Goal: Task Accomplishment & Management: Contribute content

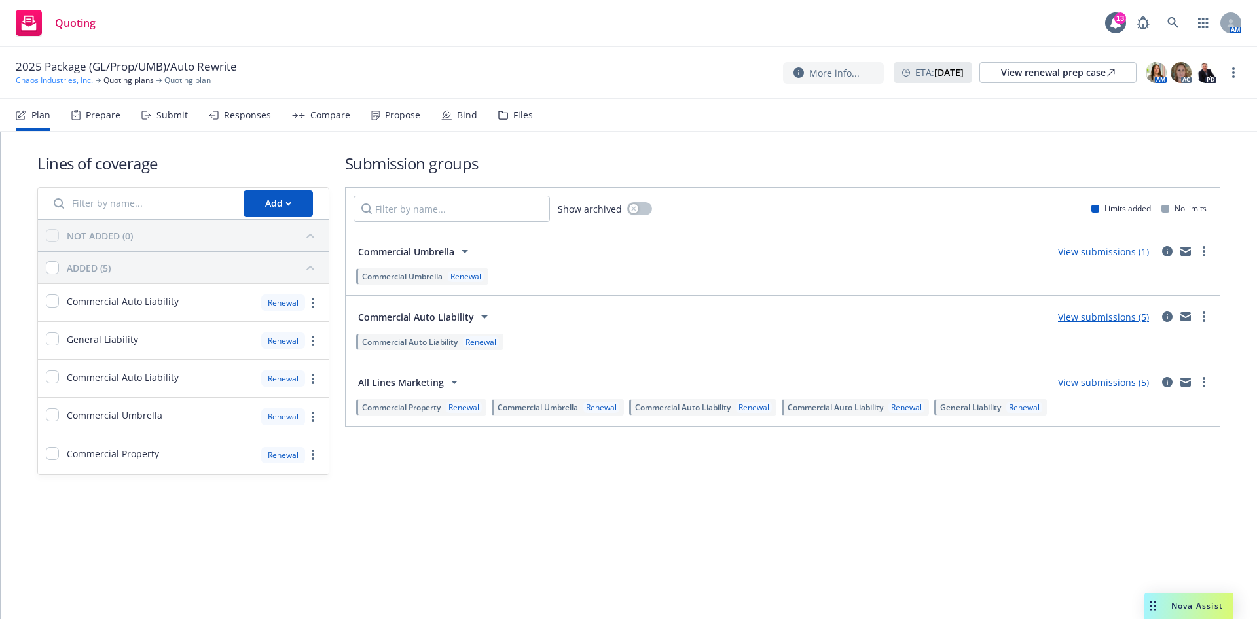
click at [35, 83] on link "Chaos Industries, Inc." at bounding box center [54, 81] width 77 height 12
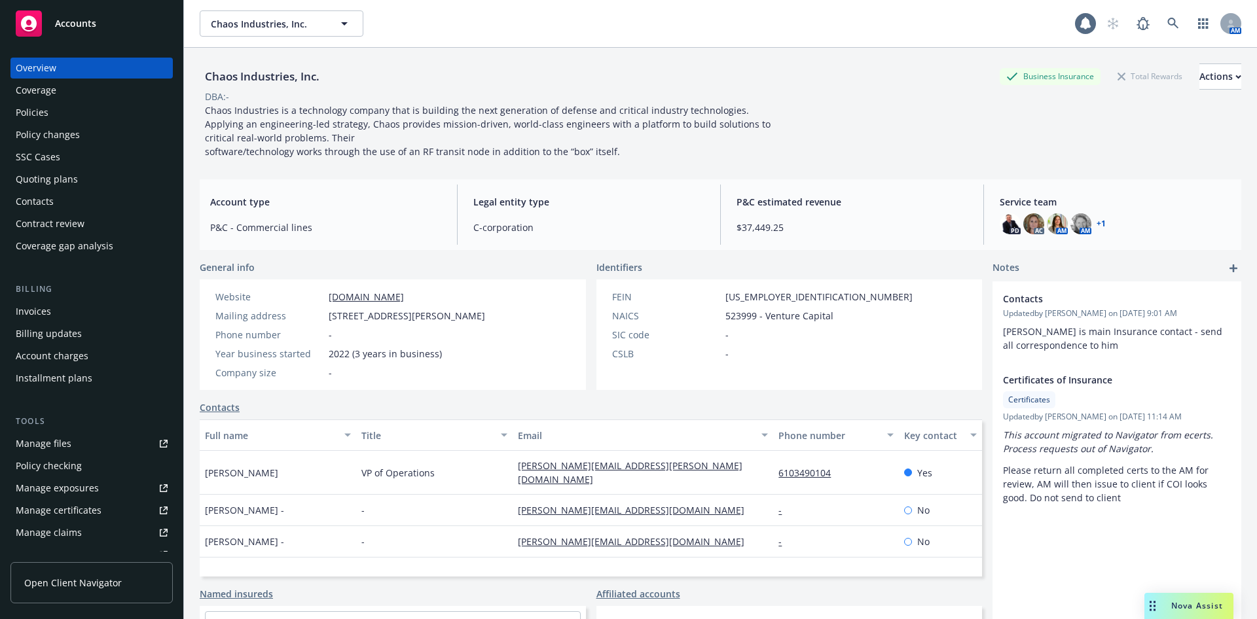
click at [43, 113] on div "Policies" at bounding box center [32, 112] width 33 height 21
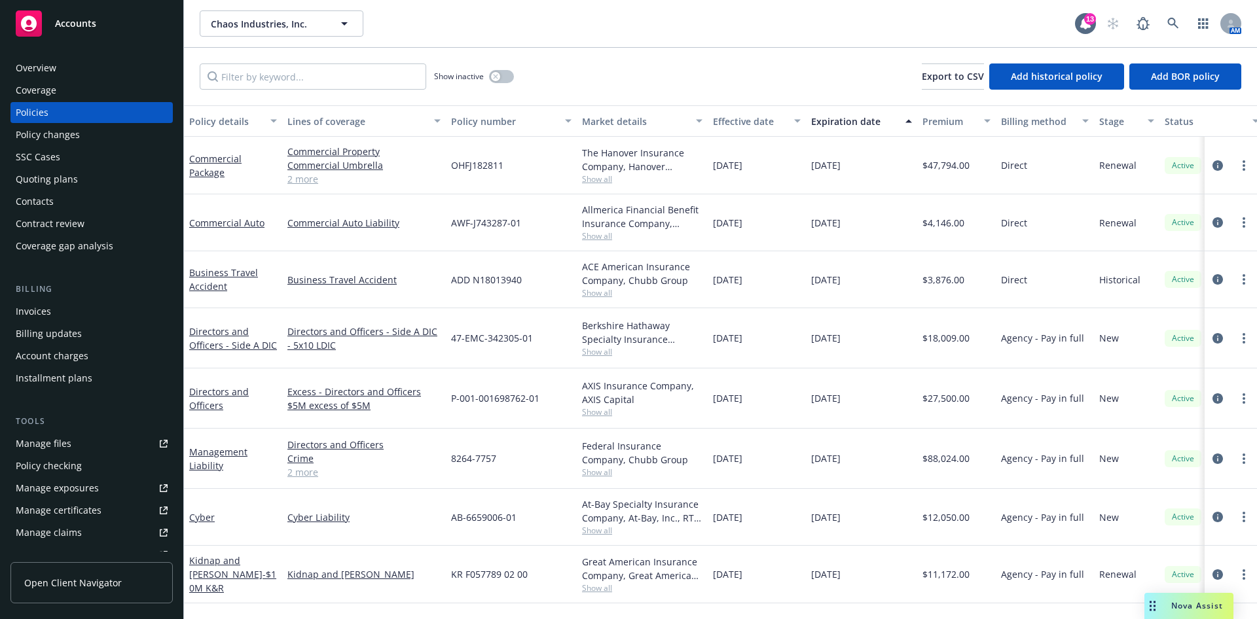
click at [594, 176] on span "Show all" at bounding box center [642, 178] width 120 height 11
click at [722, 24] on div "Chaos Industries, Inc. Chaos Industries, Inc." at bounding box center [637, 23] width 875 height 26
drag, startPoint x: 509, startPoint y: 175, endPoint x: 410, endPoint y: 175, distance: 98.8
click at [410, 175] on div "Commercial Package Commercial Property Commercial Umbrella General Liability Co…" at bounding box center [815, 166] width 1263 height 58
click at [517, 288] on div "ADD N18013940" at bounding box center [511, 279] width 131 height 57
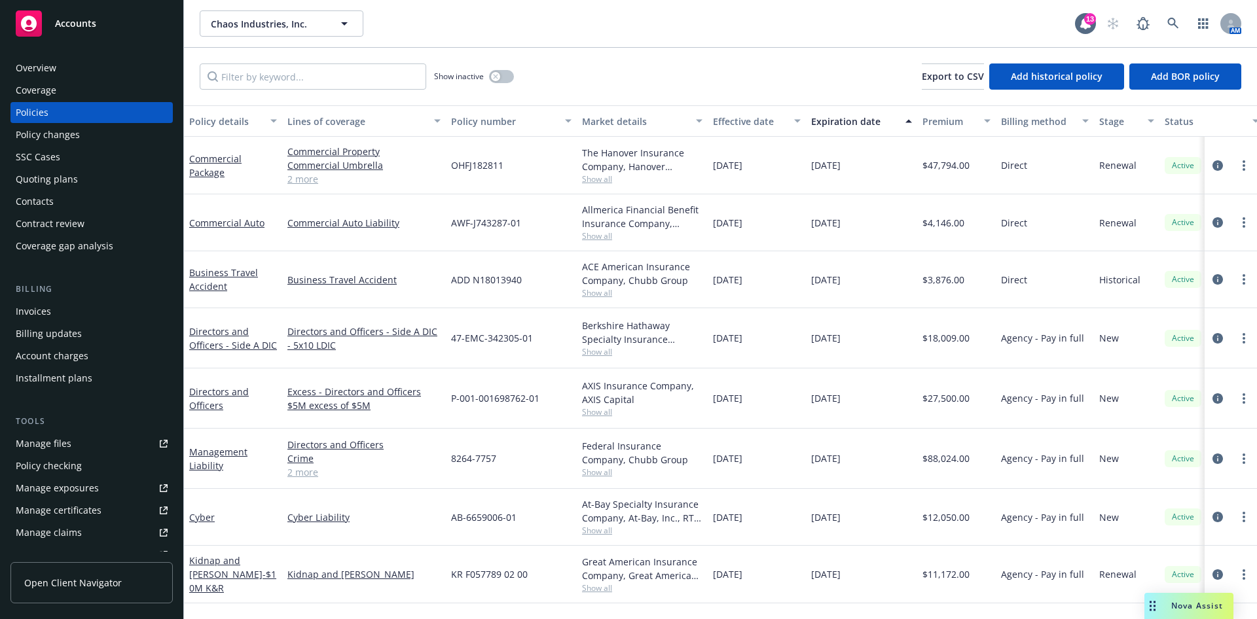
click at [592, 295] on span "Show all" at bounding box center [642, 292] width 120 height 11
click at [545, 268] on div "ADD N18013940" at bounding box center [511, 279] width 131 height 57
click at [104, 173] on div "Quoting plans" at bounding box center [92, 179] width 152 height 21
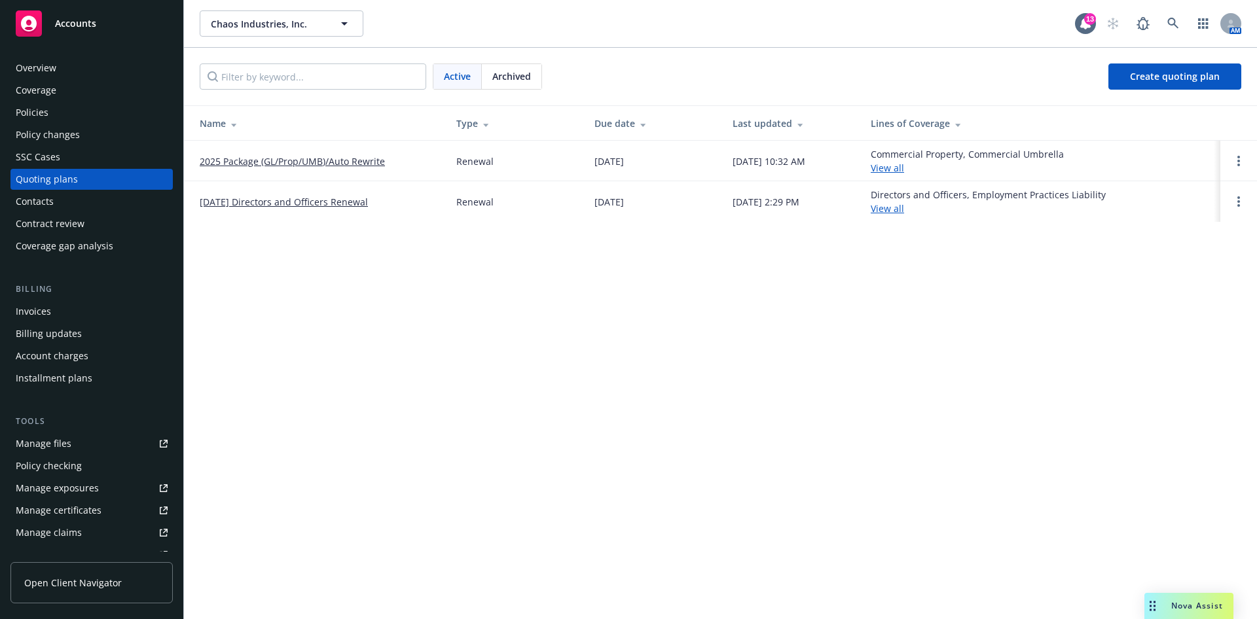
click at [354, 164] on link "2025 Package (GL/Prop/UMB)/Auto Rewrite" at bounding box center [292, 161] width 185 height 14
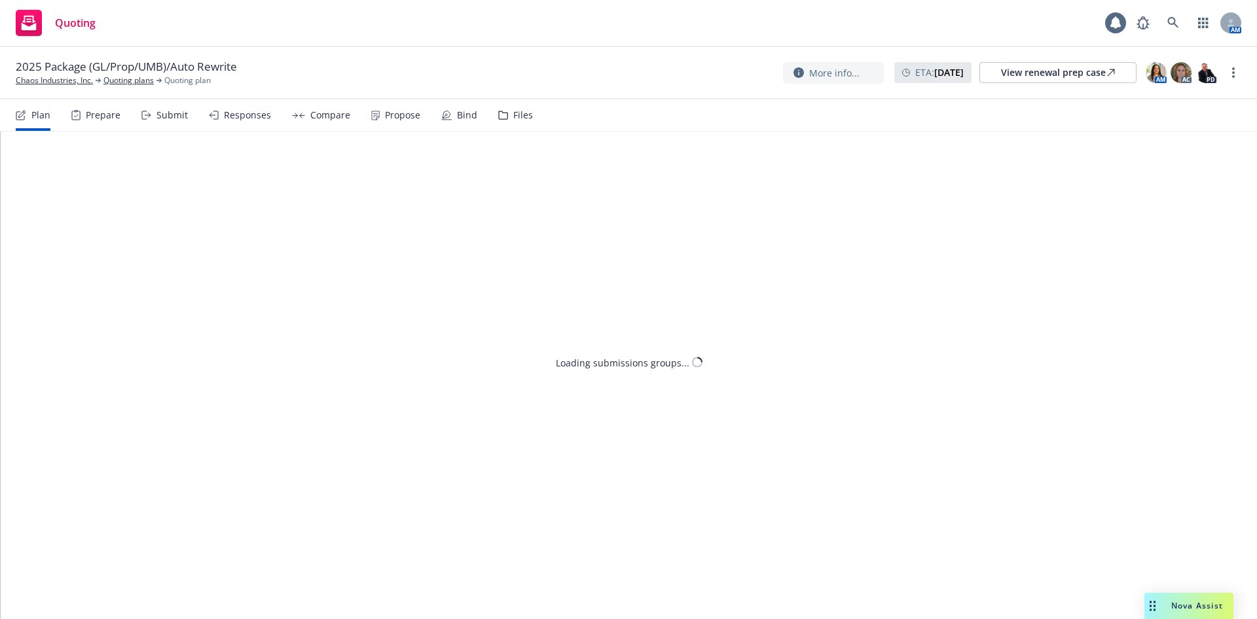
click at [501, 114] on icon at bounding box center [503, 115] width 10 height 9
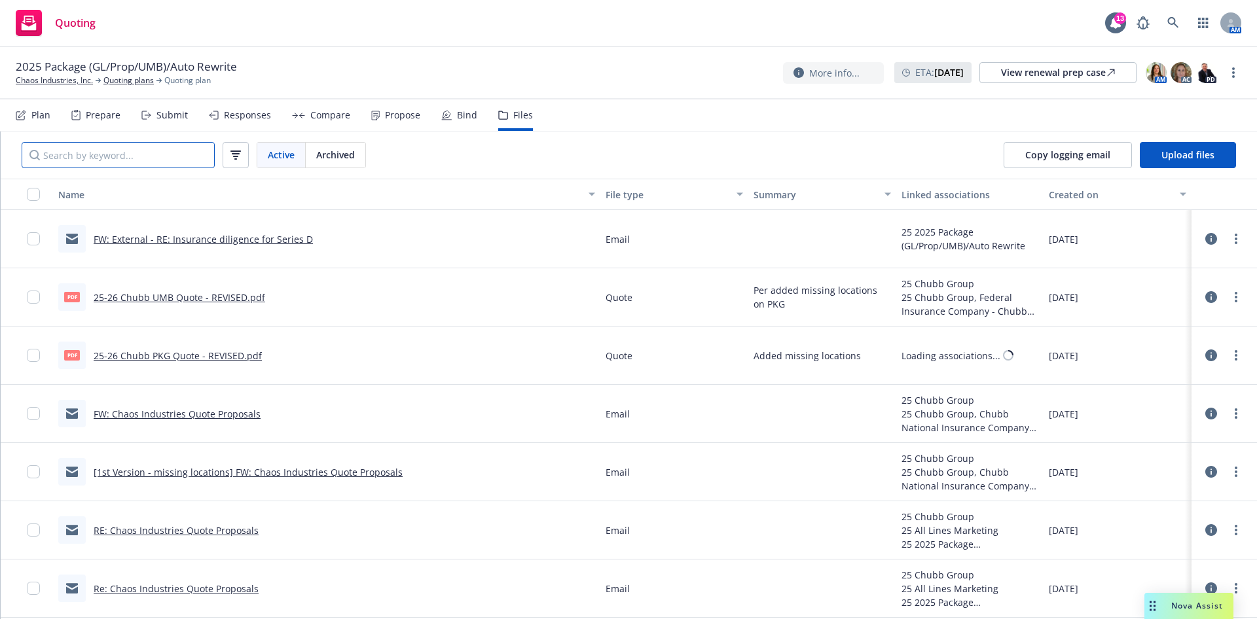
click at [120, 158] on input "Search by keyword..." at bounding box center [118, 155] width 193 height 26
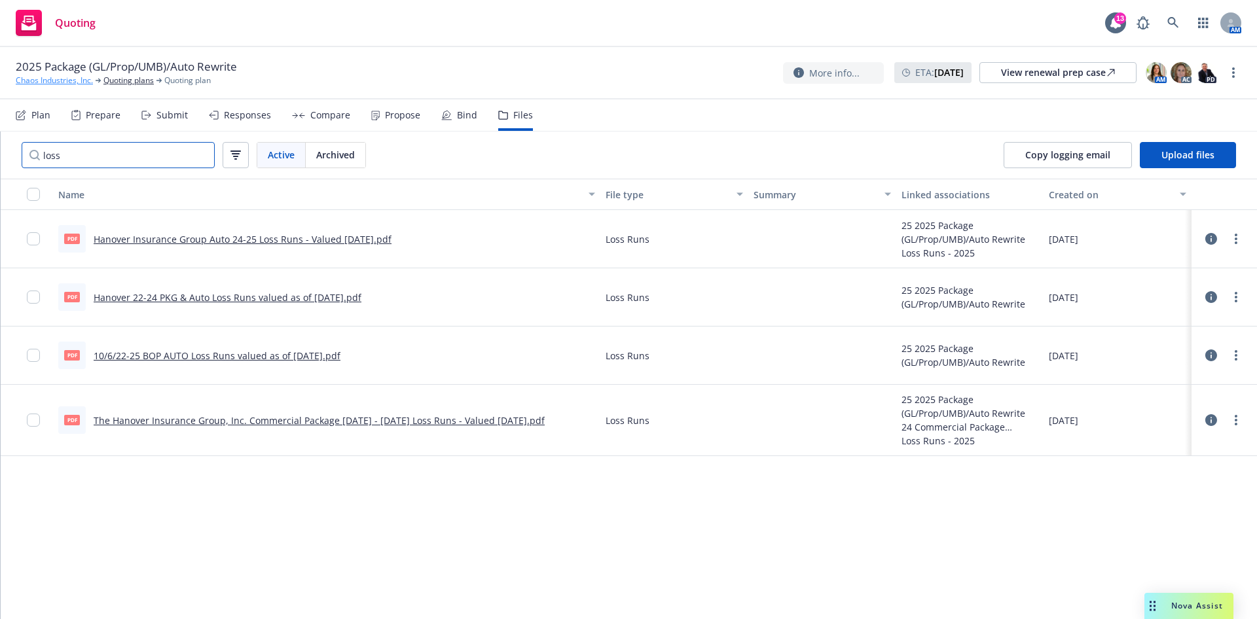
type input "loss"
click at [56, 75] on link "Chaos Industries, Inc." at bounding box center [54, 81] width 77 height 12
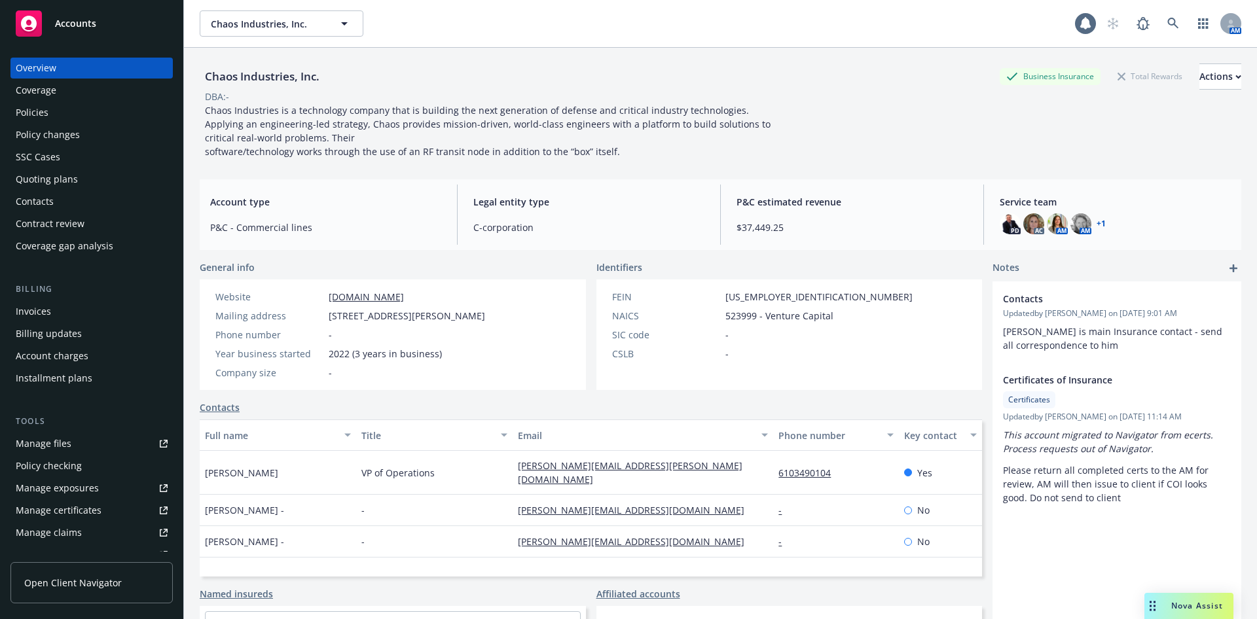
click at [44, 115] on div "Policies" at bounding box center [32, 112] width 33 height 21
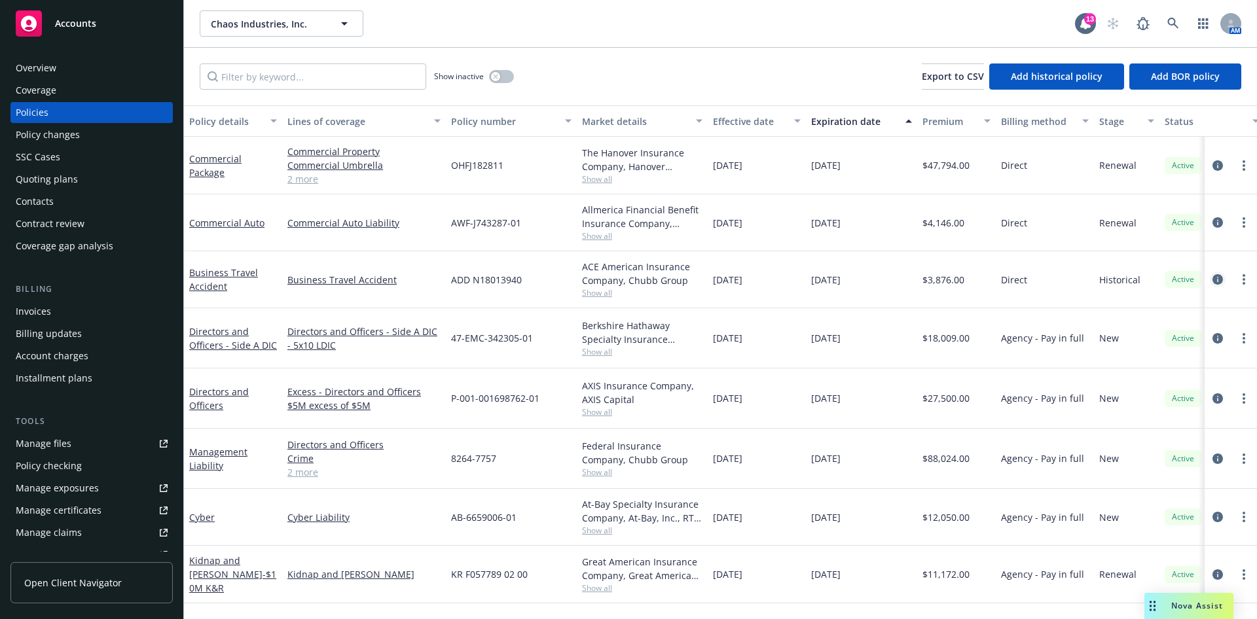
click at [1210, 276] on link "circleInformation" at bounding box center [1218, 280] width 16 height 16
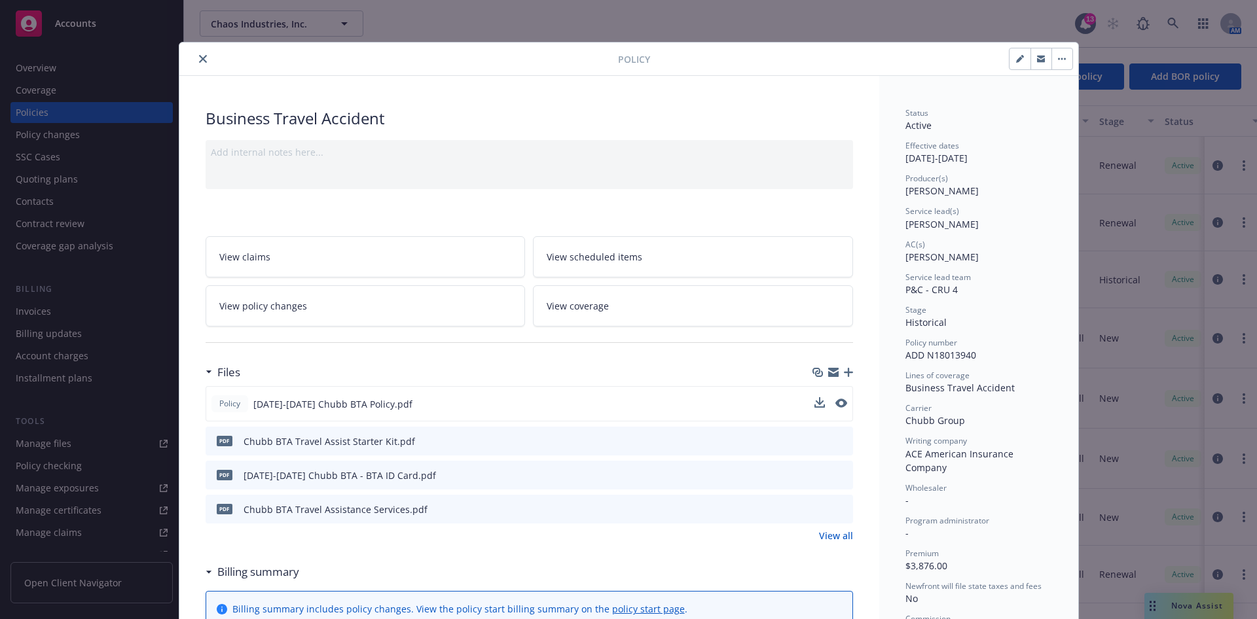
click at [840, 407] on div "Policy 7/7/23-7/7/26 Chubb BTA Policy.pdf" at bounding box center [529, 403] width 647 height 35
click at [834, 399] on icon "preview file" at bounding box center [840, 403] width 12 height 9
click at [199, 58] on icon "close" at bounding box center [203, 59] width 8 height 8
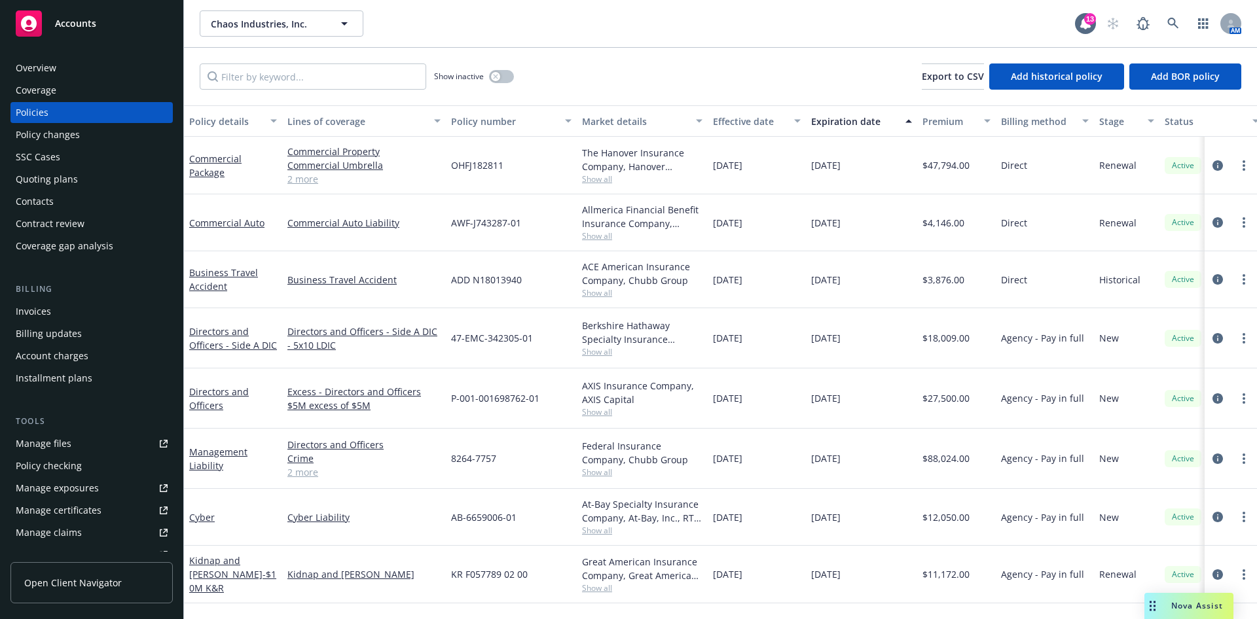
click at [87, 175] on div "Quoting plans" at bounding box center [92, 179] width 152 height 21
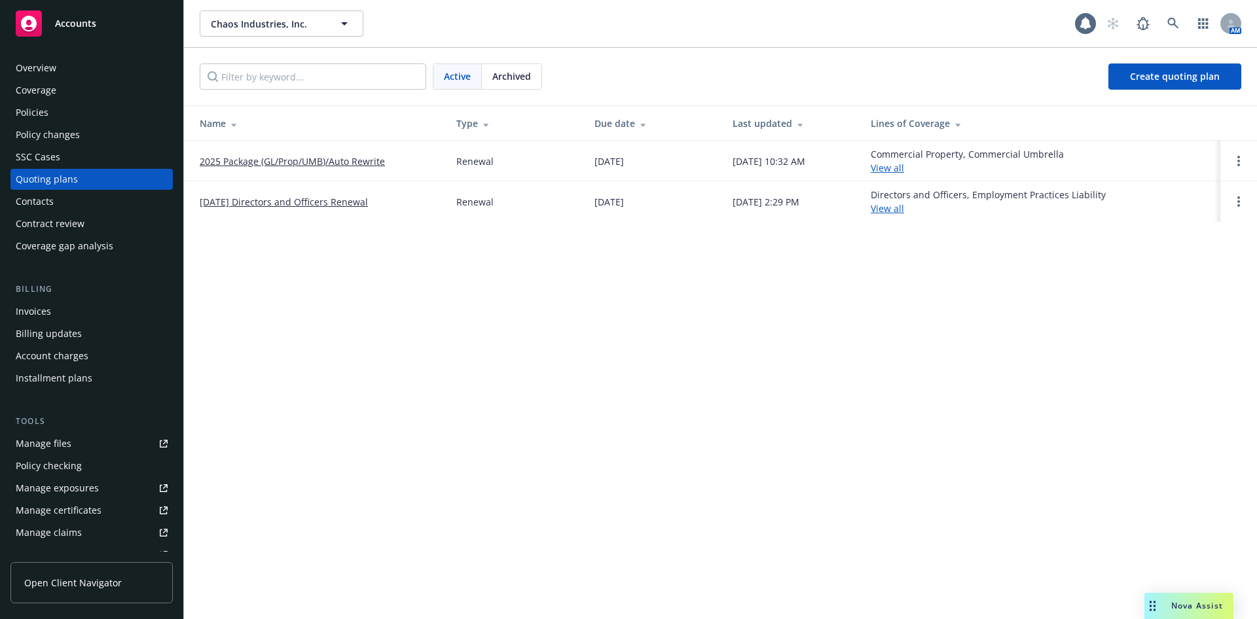
click at [249, 164] on link "2025 Package (GL/Prop/UMB)/Auto Rewrite" at bounding box center [292, 161] width 185 height 14
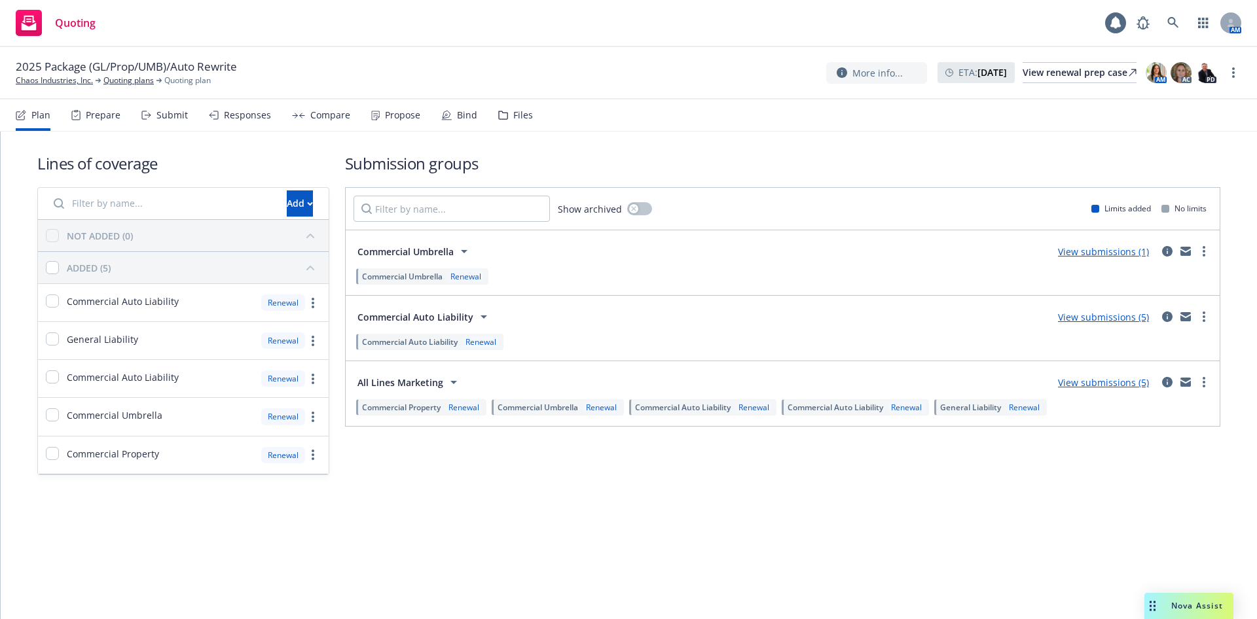
click at [514, 119] on div "Files" at bounding box center [523, 115] width 20 height 10
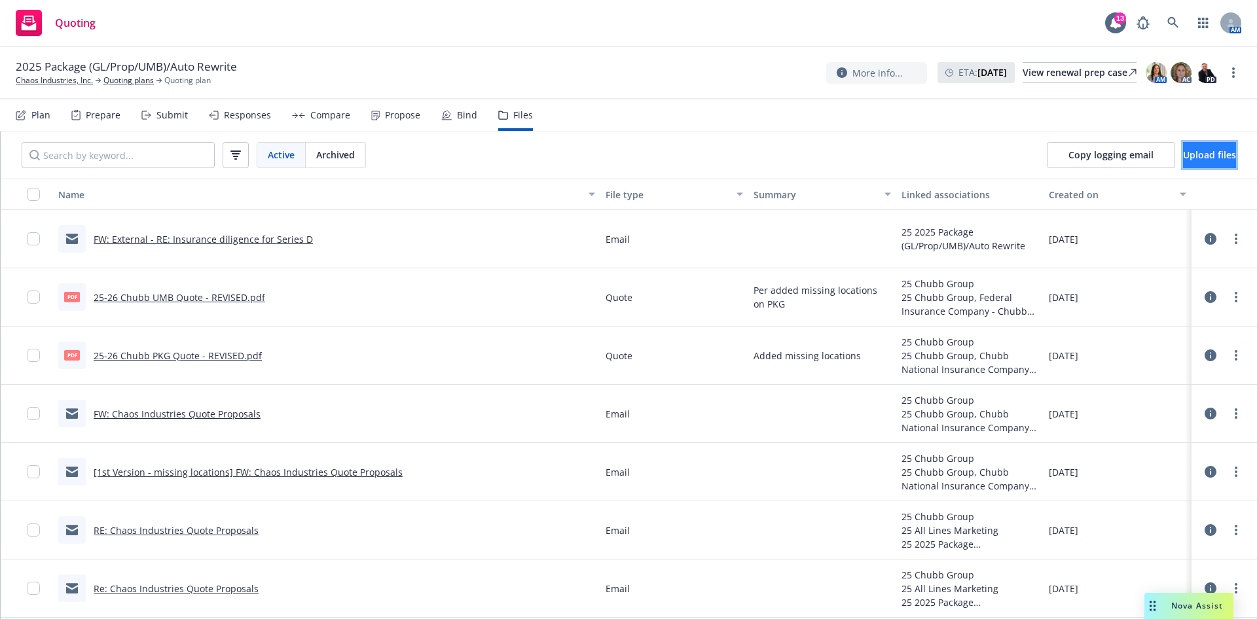
click at [1183, 152] on span "Upload files" at bounding box center [1209, 155] width 53 height 12
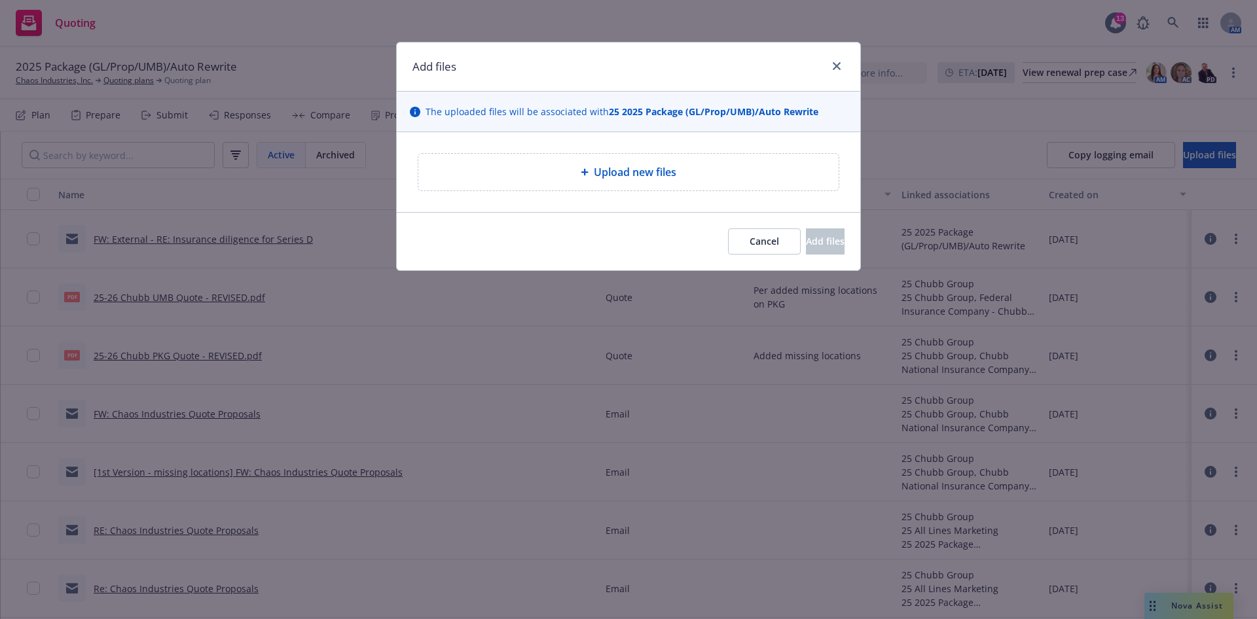
click at [688, 167] on div "Upload new files" at bounding box center [628, 172] width 399 height 16
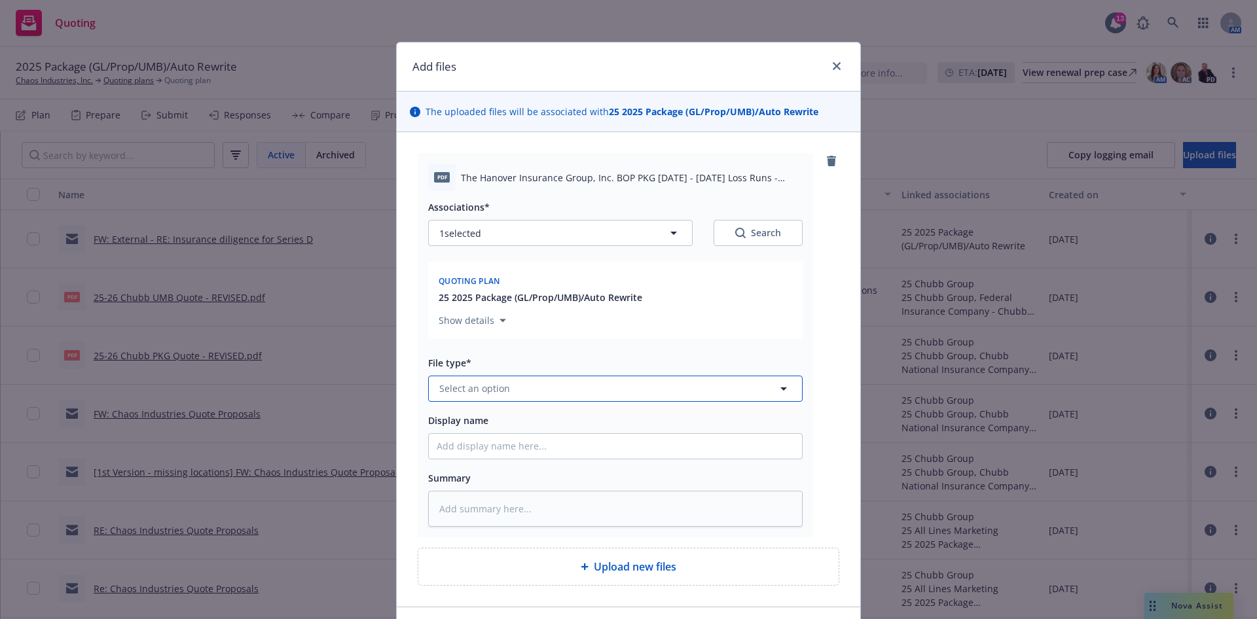
click at [537, 382] on button "Select an option" at bounding box center [615, 389] width 374 height 26
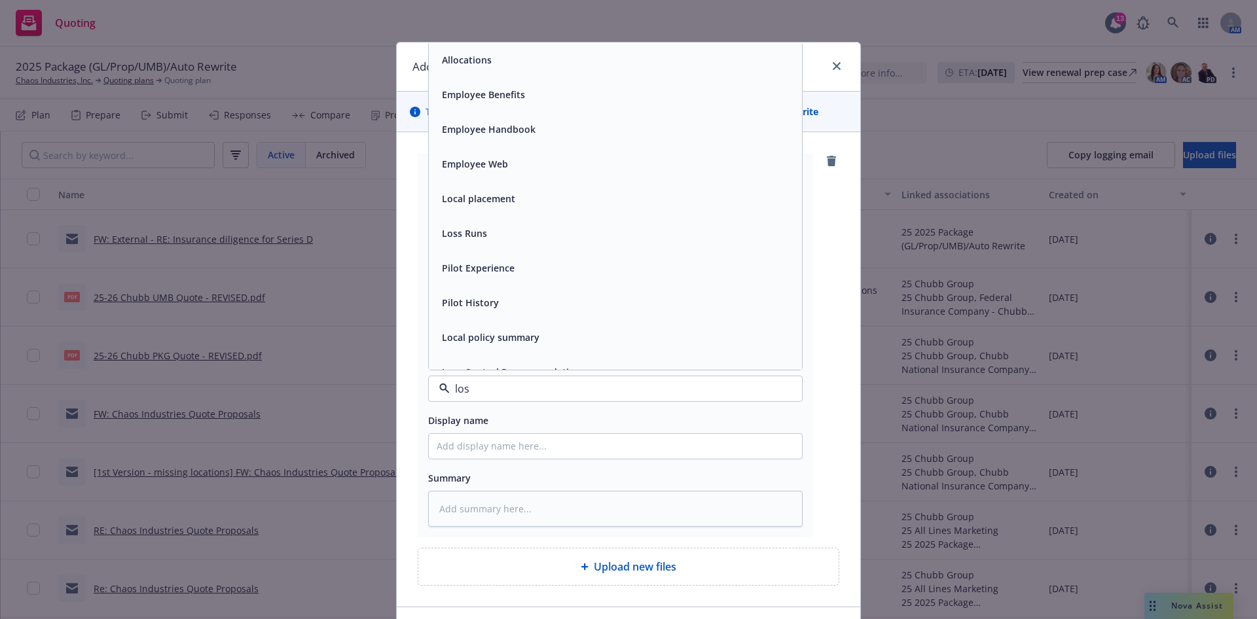
type input "loss"
drag, startPoint x: 518, startPoint y: 58, endPoint x: 470, endPoint y: 519, distance: 464.0
click at [517, 58] on div "Loss Runs" at bounding box center [615, 59] width 357 height 19
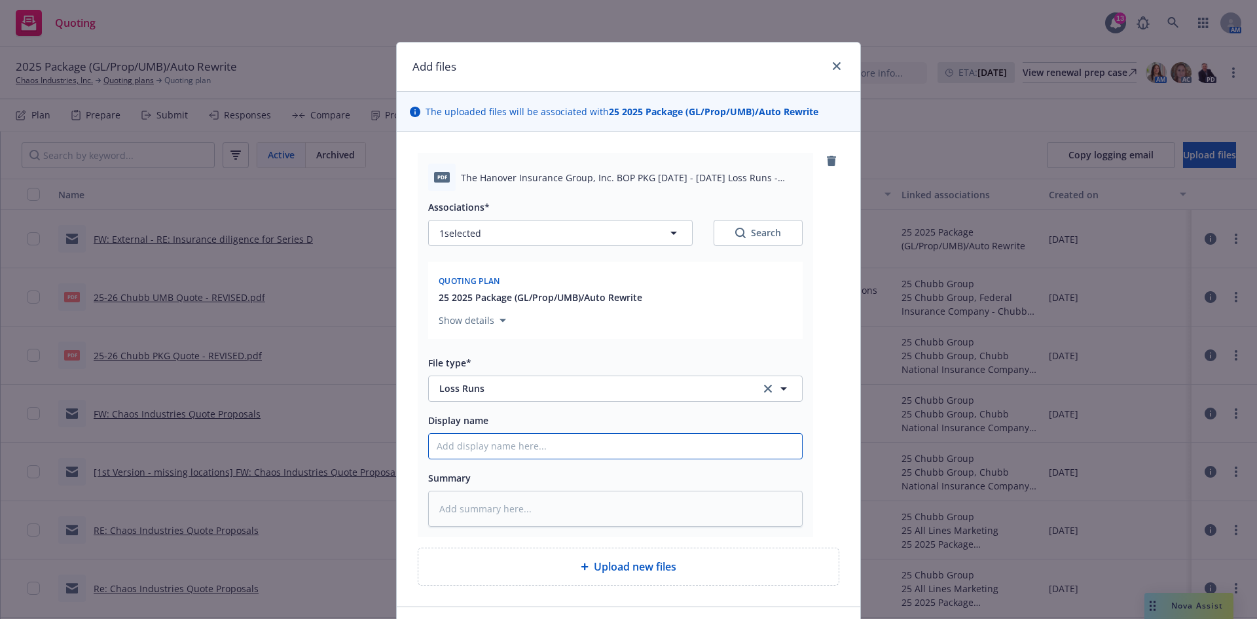
click at [484, 452] on input "Display name" at bounding box center [615, 446] width 373 height 25
type textarea "x"
type input "V"
type textarea "x"
type input "Va"
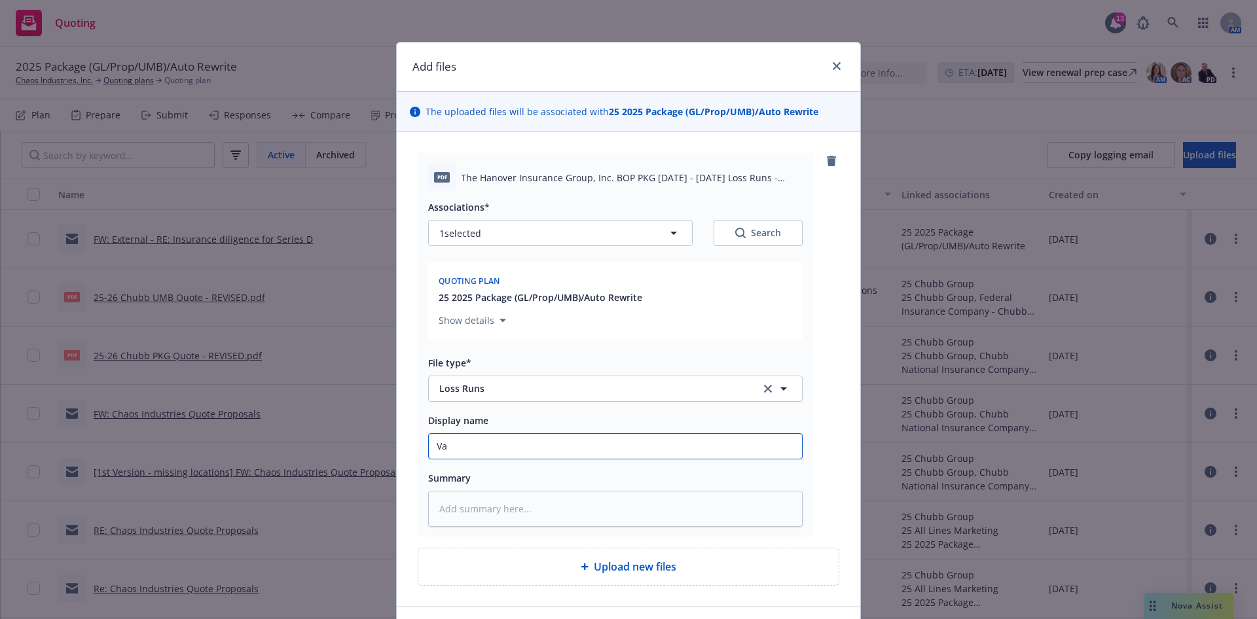
type textarea "x"
type input "Val"
type textarea "x"
type input "Valu"
type textarea "x"
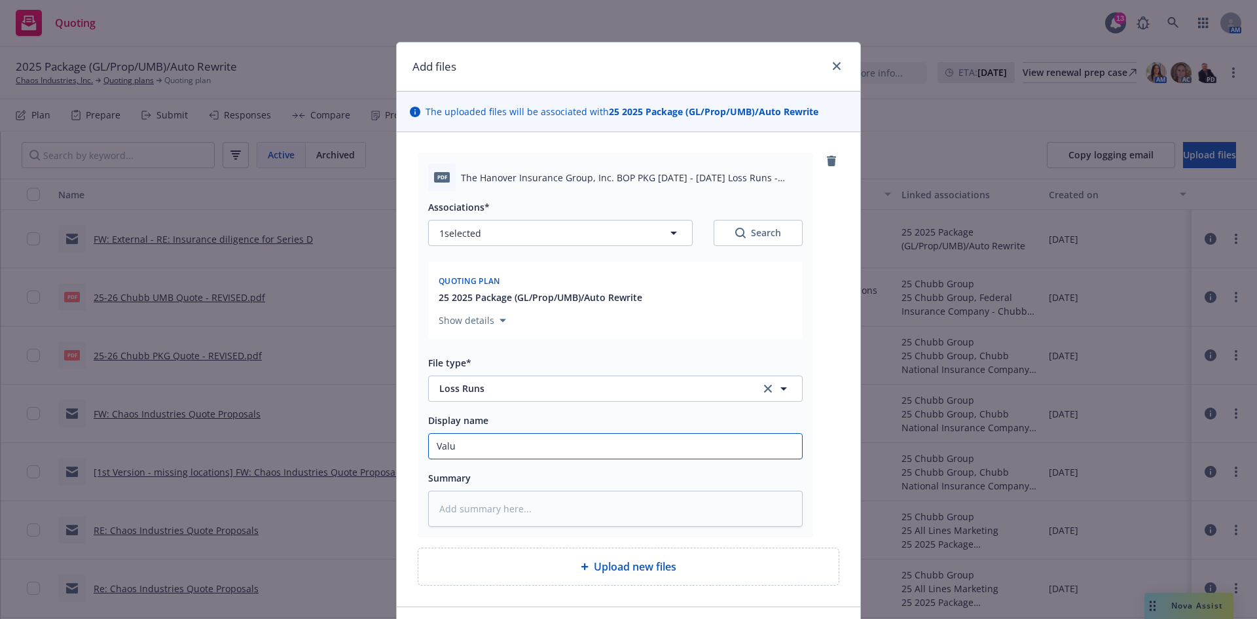
type input "Value"
type textarea "x"
type input "Valued"
type textarea "x"
type input "Valued"
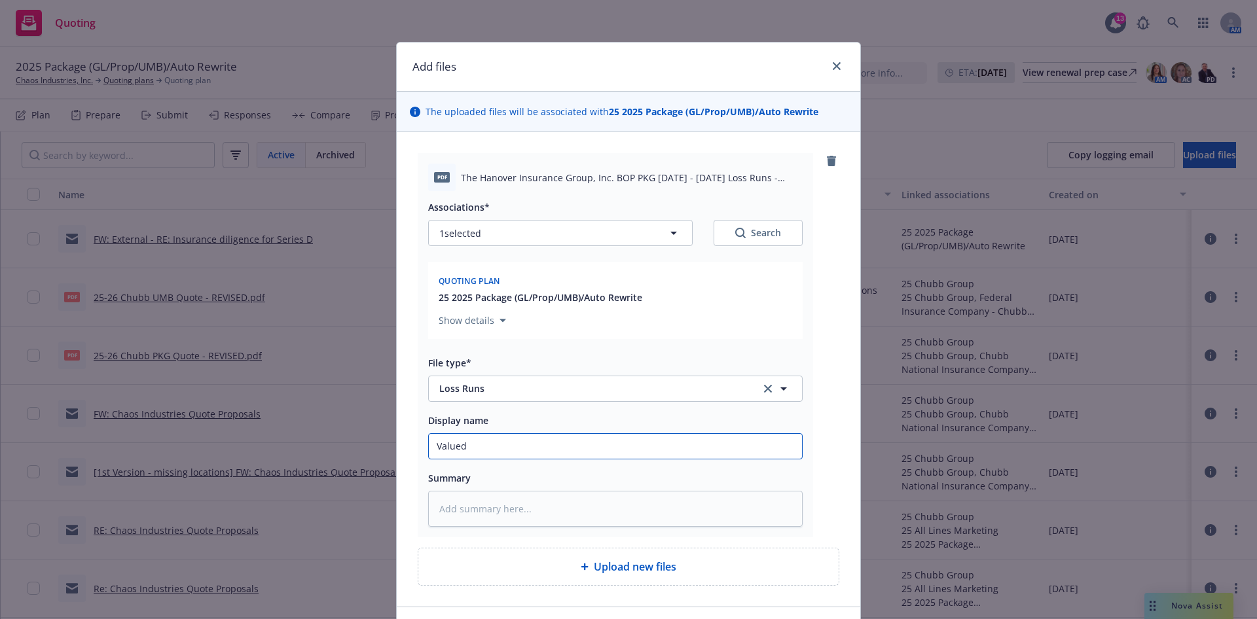
type textarea "x"
type input "Valued 9"
type textarea "x"
type input "Valued 9/"
type textarea "x"
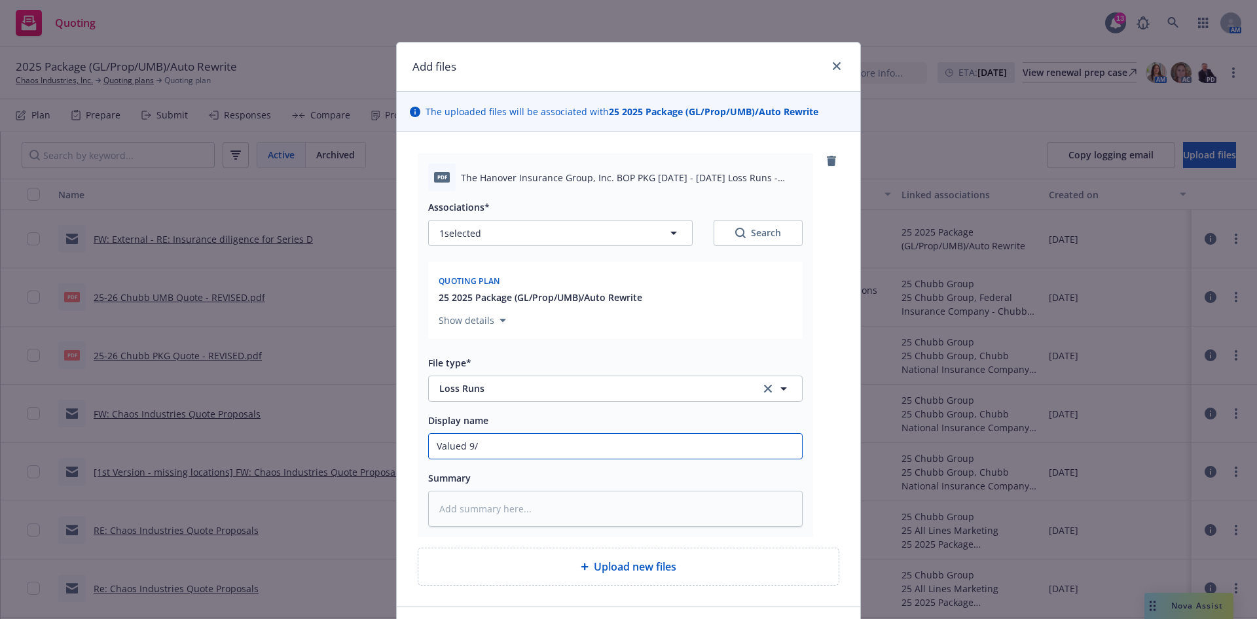
type input "Valued 9/2"
type textarea "x"
type input "Valued 9/29"
type textarea "x"
type input "Valued 9/29/"
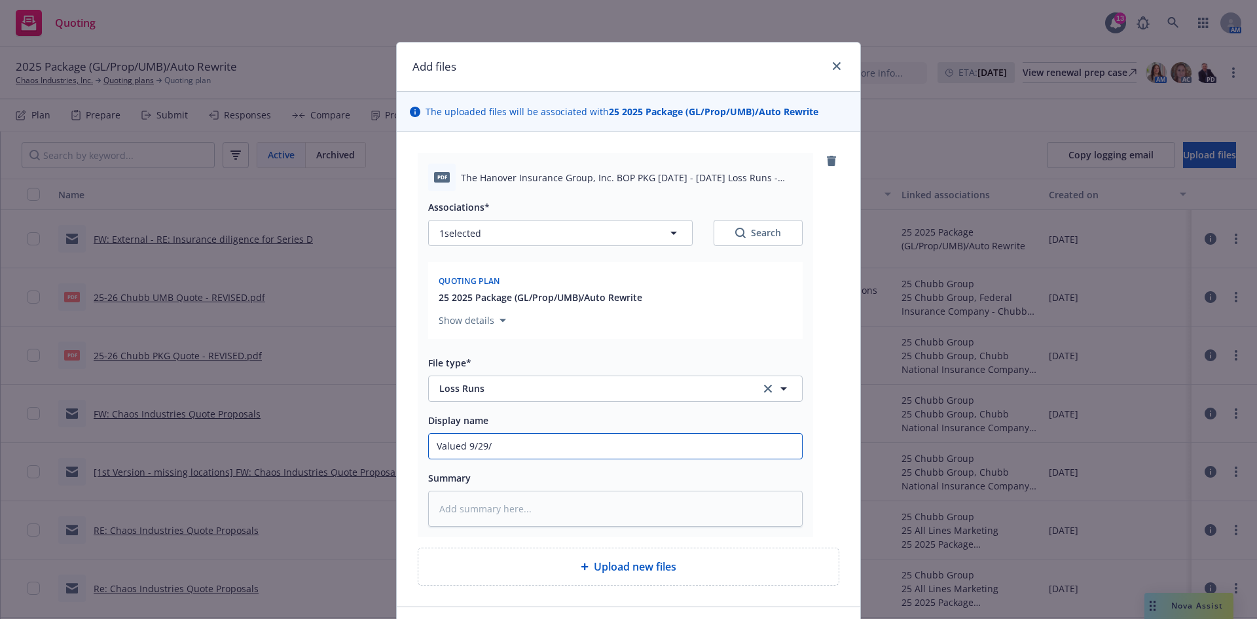
type textarea "x"
type input "Valued 9/29/25"
type textarea "x"
type input "Valued 9/29/256"
type textarea "x"
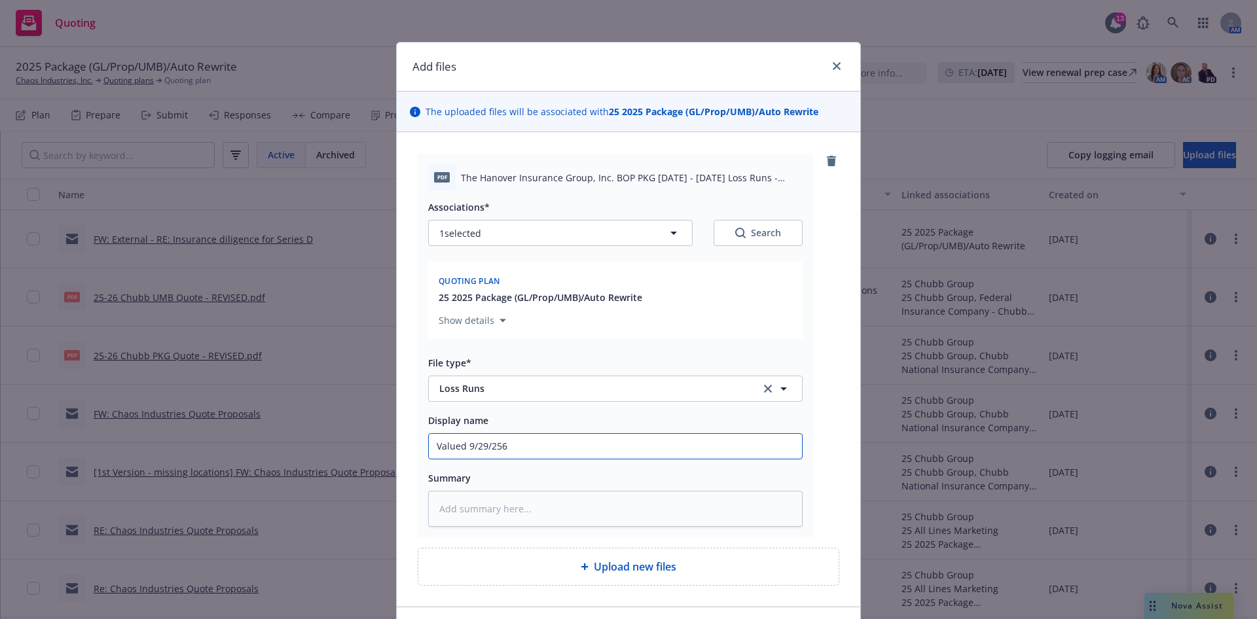
type input "Valued 9/29/25"
type textarea "x"
type input "Valued 9/29/255"
type textarea "x"
type input "Valued 9/29/25"
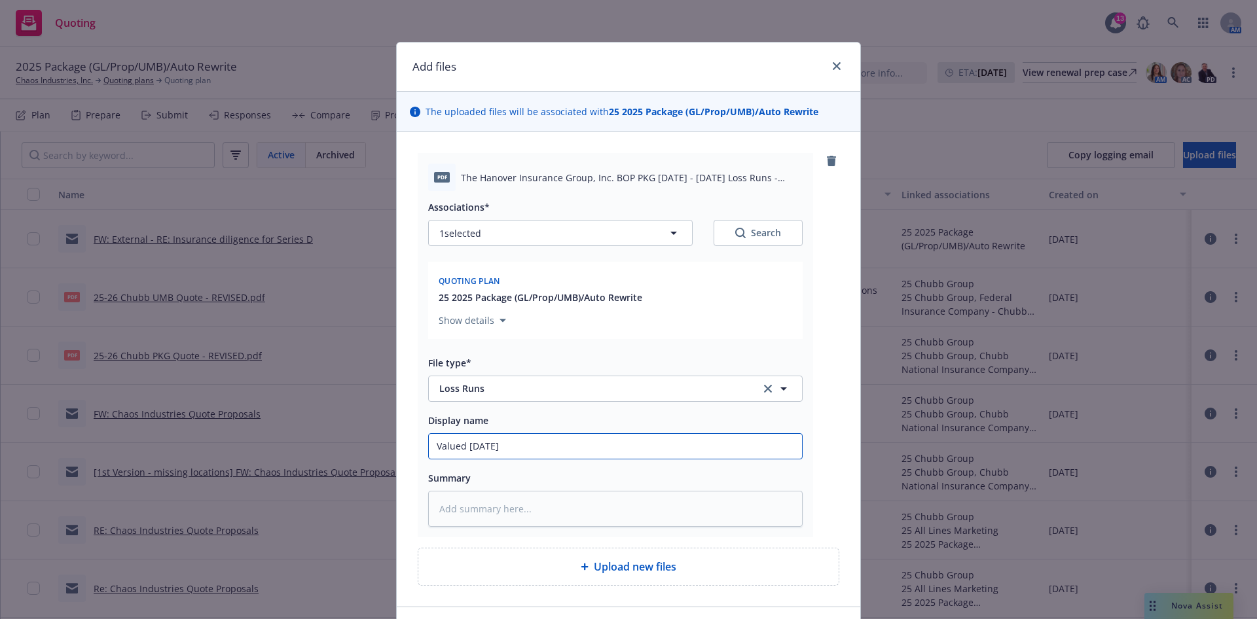
type textarea "x"
type input "Valued 9/29/25"
type textarea "x"
type input "Valued 9/29/25 -"
type textarea "x"
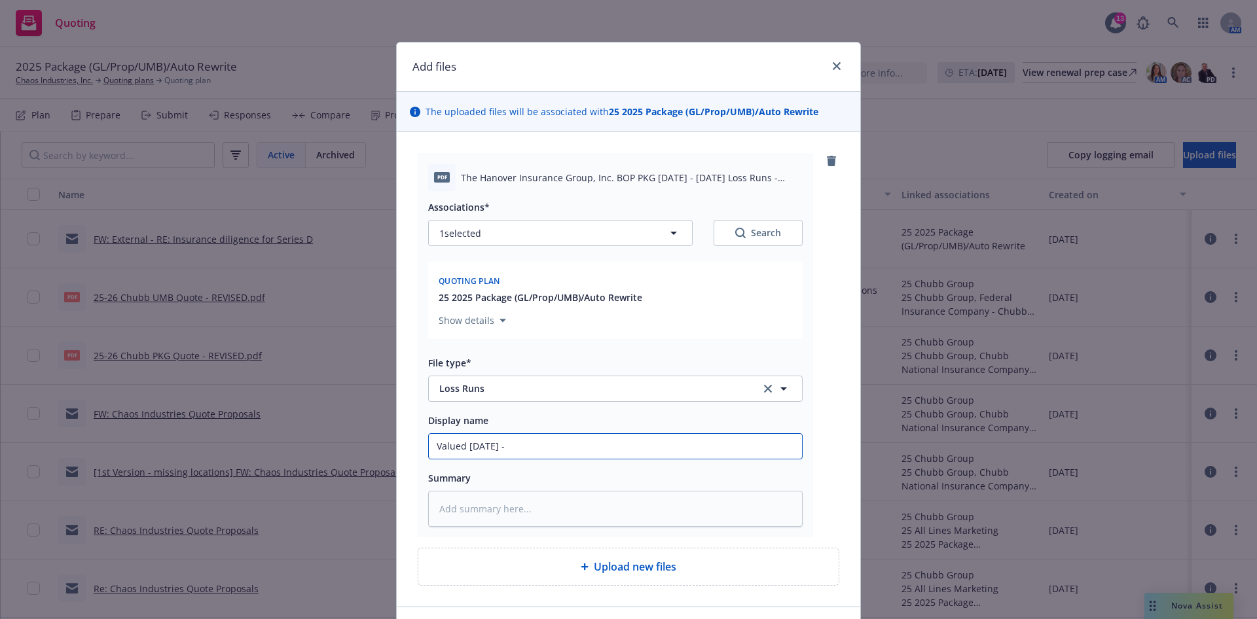
type input "Valued 9/29/25 -"
type textarea "x"
type input "Valued 9/29/25 - H"
type textarea "x"
type input "Valued 9/29/25 - Ha"
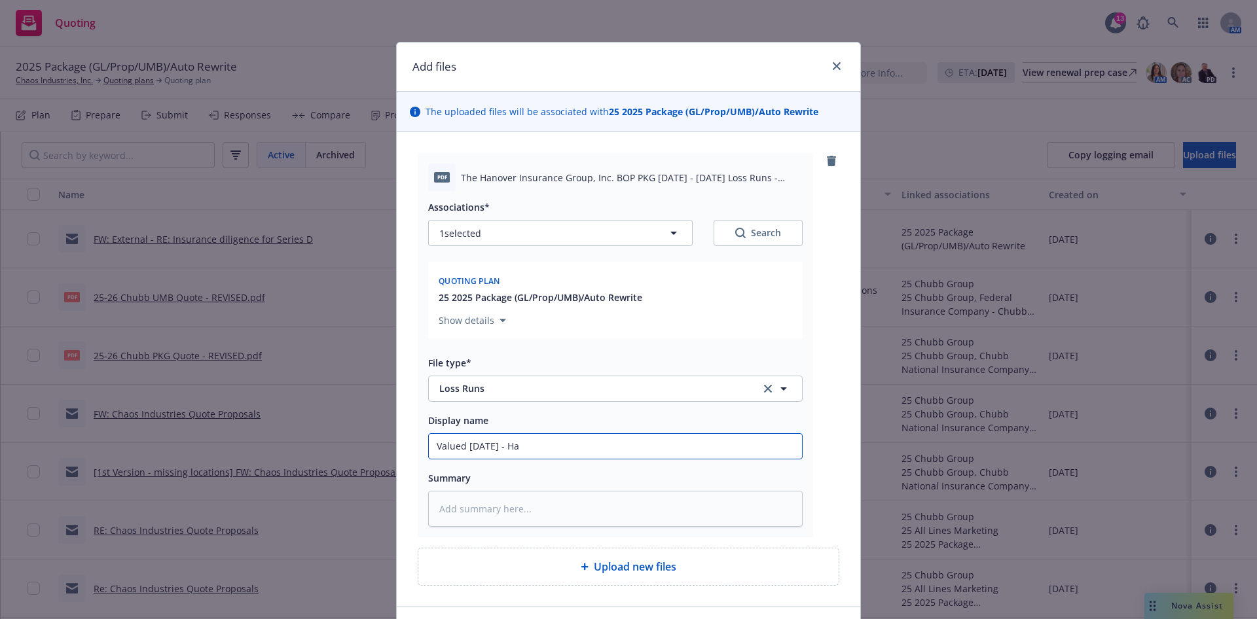
type textarea "x"
type input "Valued 9/29/25 - Han"
type textarea "x"
type input "Valued 9/29/25 - Hano"
type textarea "x"
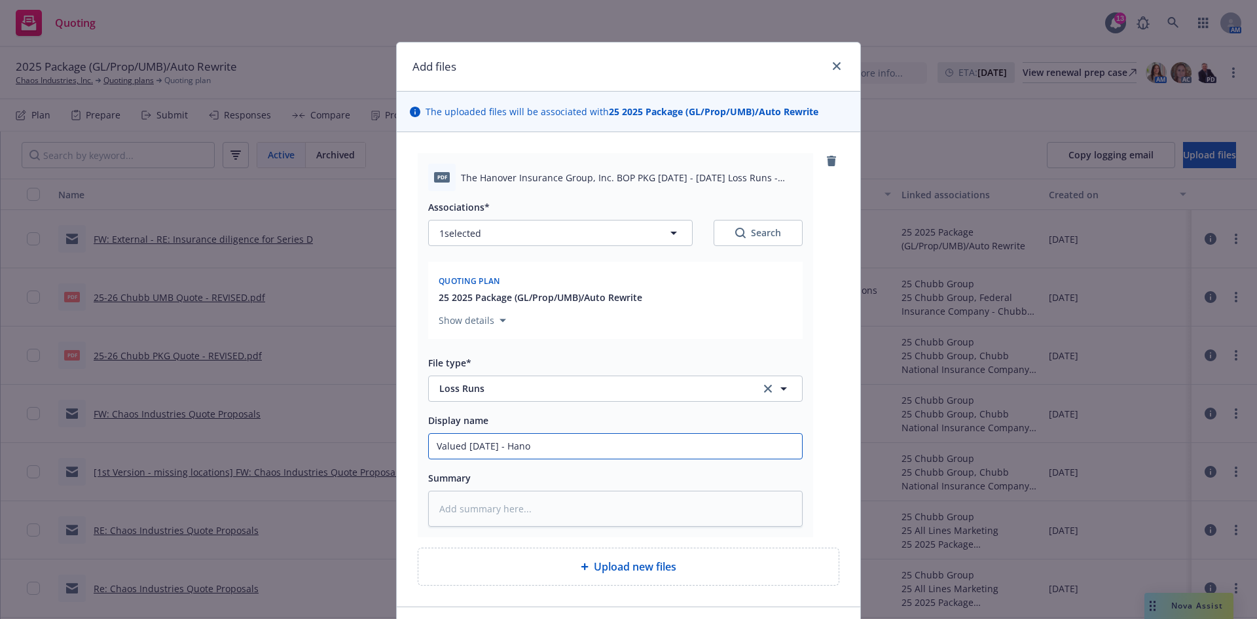
type input "Valued 9/29/25 - Hanov"
type textarea "x"
type input "Valued 9/29/25 - Hanove"
type textarea "x"
type input "Valued 9/29/25 - Hanover"
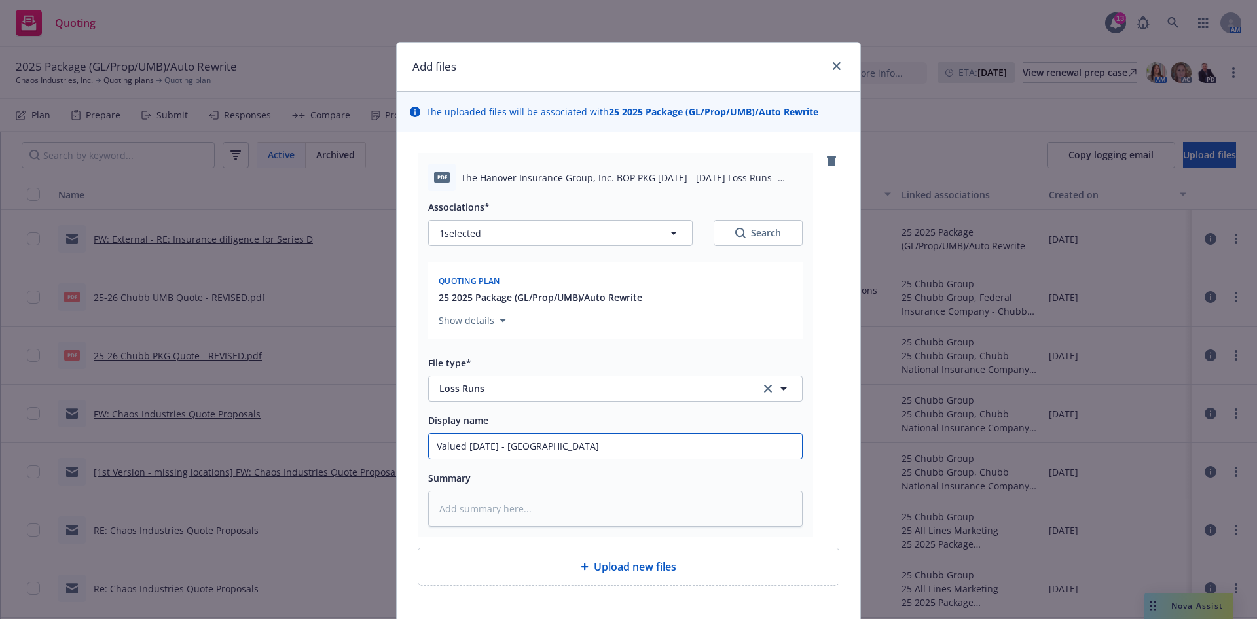
type textarea "x"
type input "Valued 9/29/25 - Hanover"
type textarea "x"
type input "Valued 9/29/25 - Hanover L"
type textarea "x"
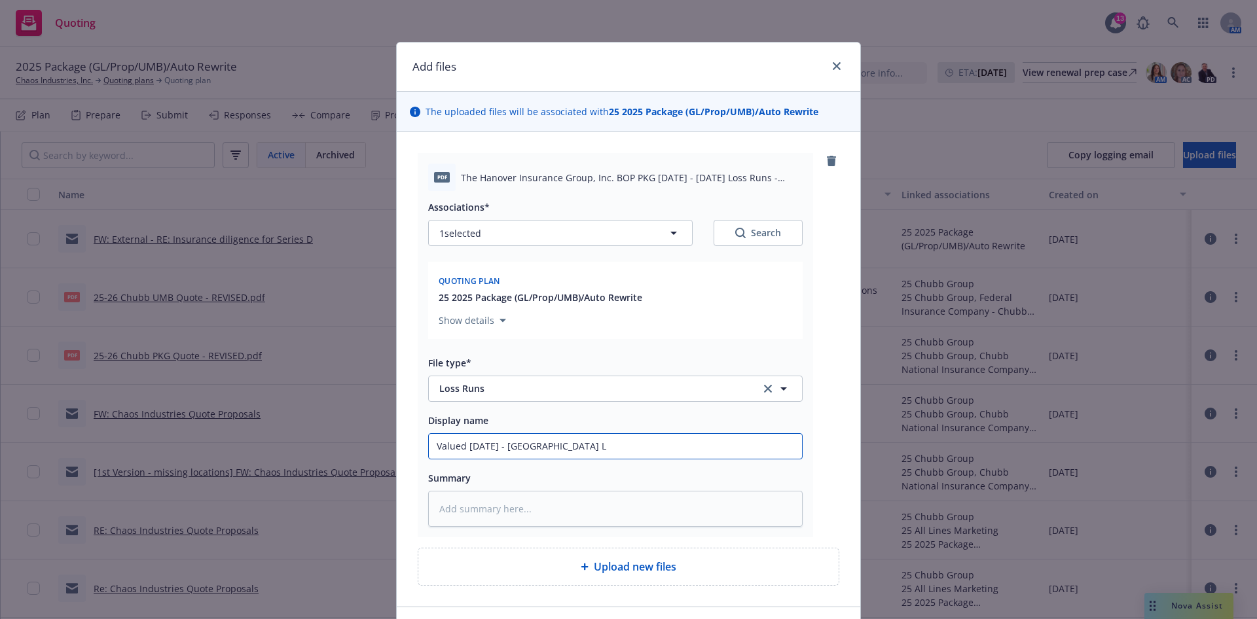
type input "Valued 9/29/25 - Hanover Lo"
type textarea "x"
type input "Valued 9/29/25 - Hanover Los"
type textarea "x"
type input "Valued 9/29/25 - Hanover Loss"
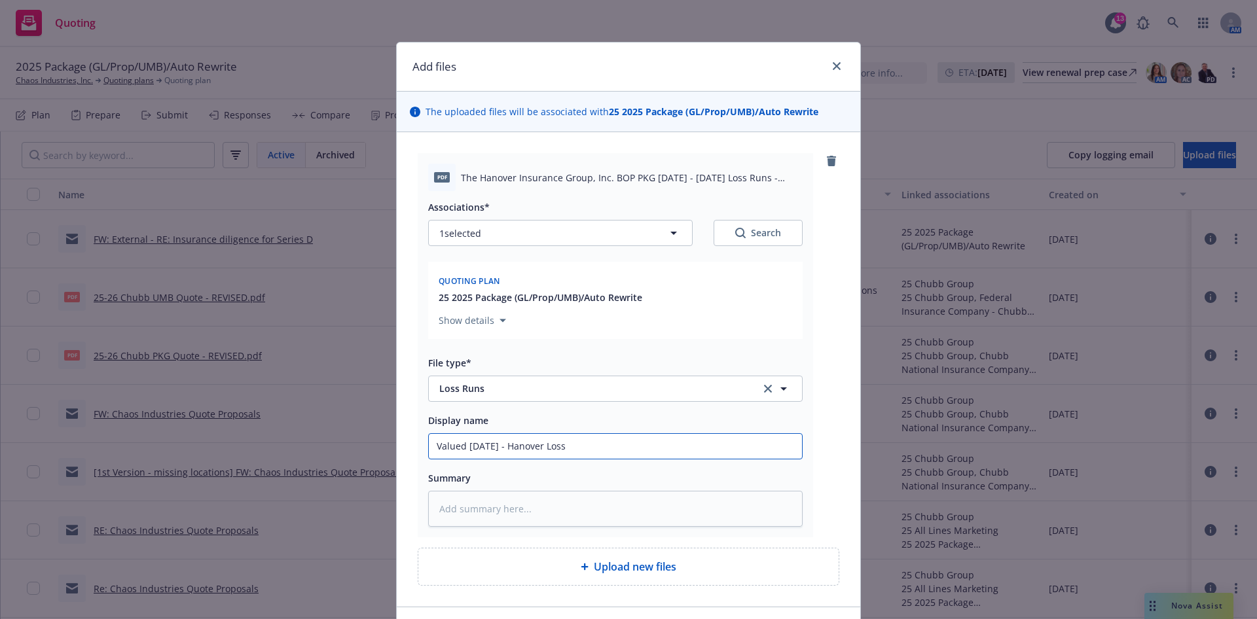
type textarea "x"
type input "Valued 9/29/25 - Hanover Loss"
type textarea "x"
type input "Valued 9/29/25 - Hanover Loss R"
type textarea "x"
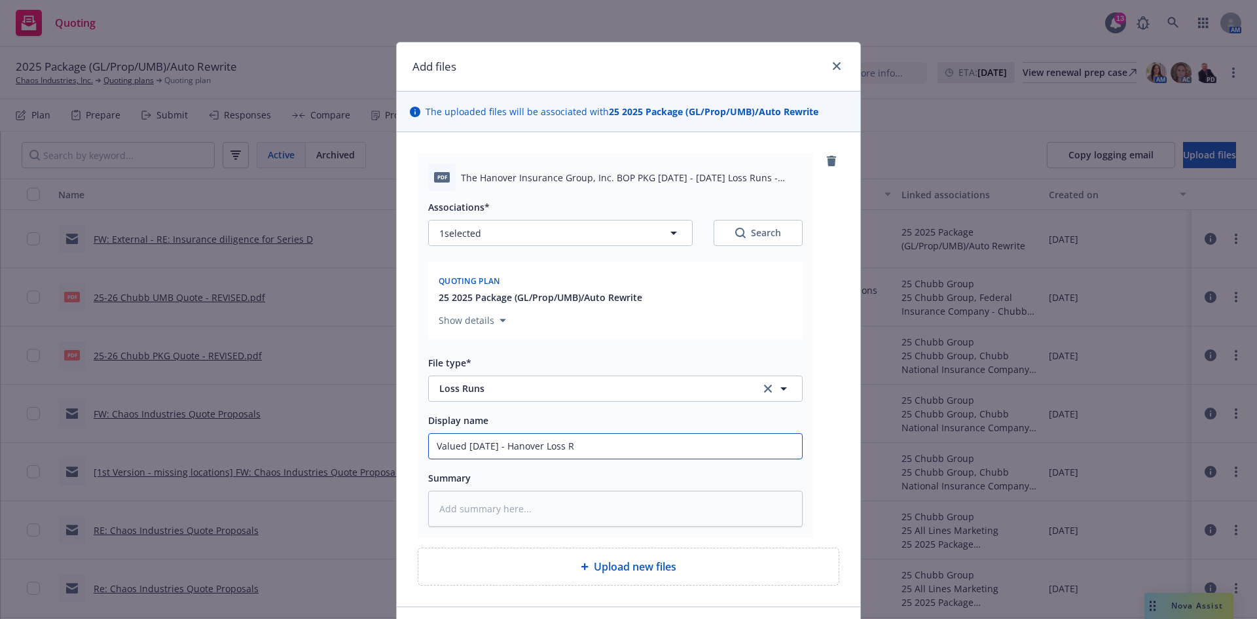
type input "Valued 9/29/25 - Hanover Loss Ru"
type textarea "x"
type input "Valued 9/29/25 - Hanover Loss Run"
type textarea "x"
type input "Valued 9/29/25 - Hanover Loss Runs"
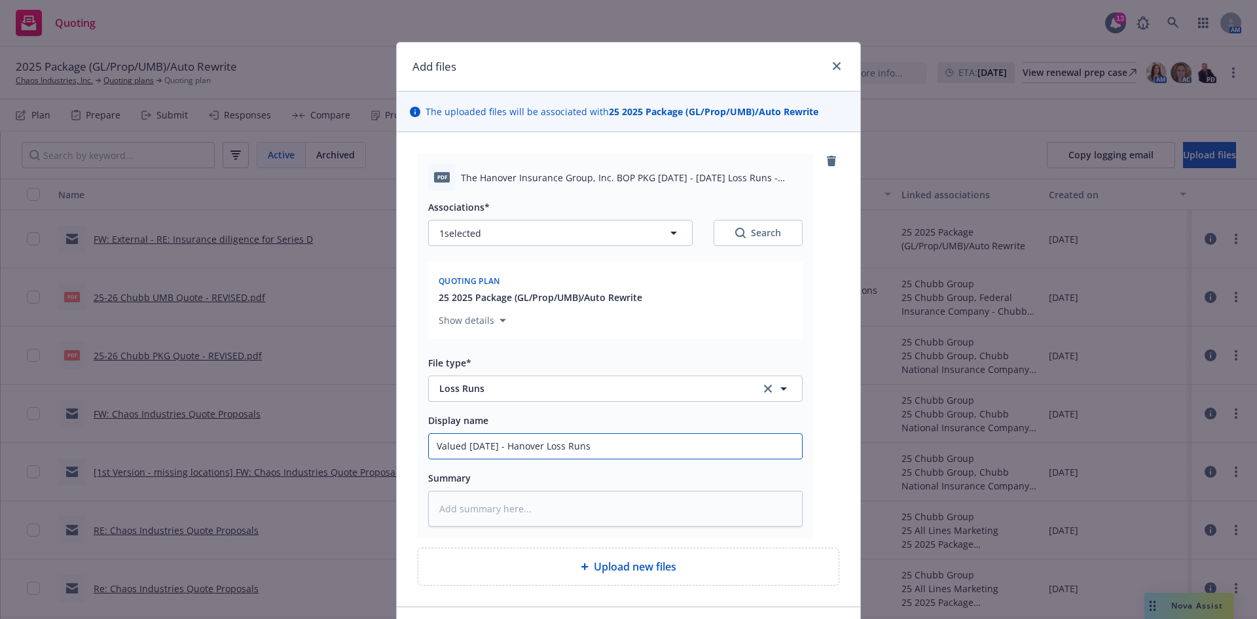
type textarea "x"
type input "Valued 9/29/25 - BHanover Loss Runs"
type textarea "x"
type input "Valued 9/29/25 - BOHanover Loss Runs"
type textarea "x"
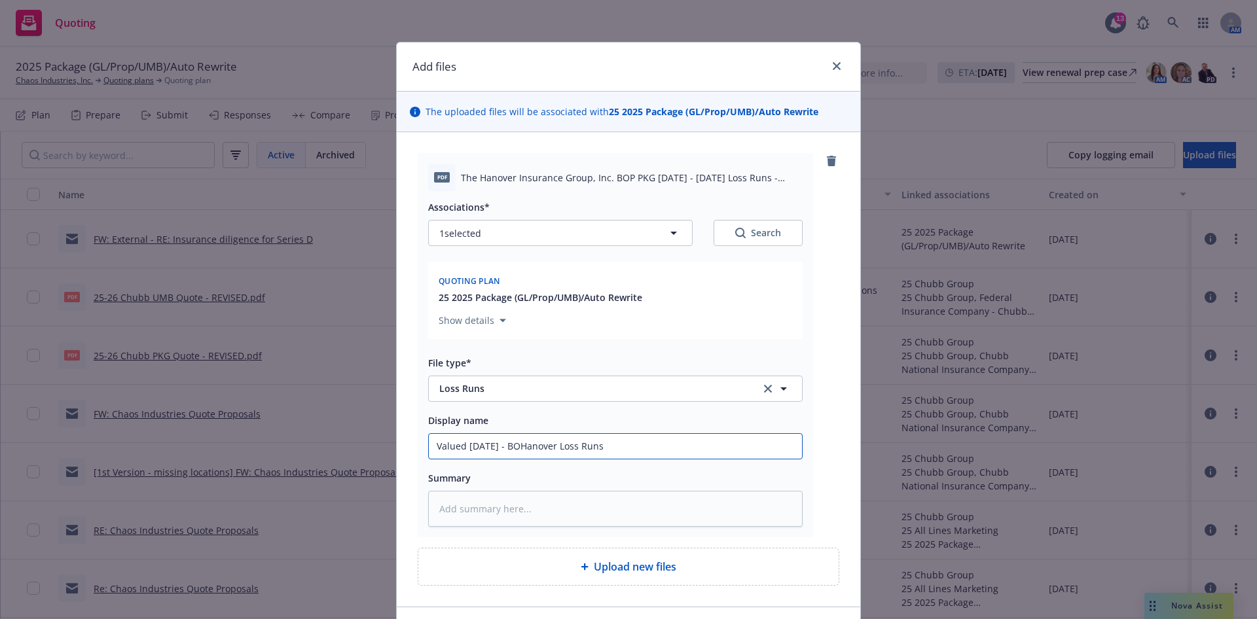
type input "Valued 9/29/25 - BOPHanover Loss Runs"
type textarea "x"
type input "Valued 9/29/25 - BOP Hanover Loss Runs"
click at [521, 449] on input "Valued 9/29/25 - BOP Hanover Loss Runs" at bounding box center [615, 446] width 373 height 25
type textarea "x"
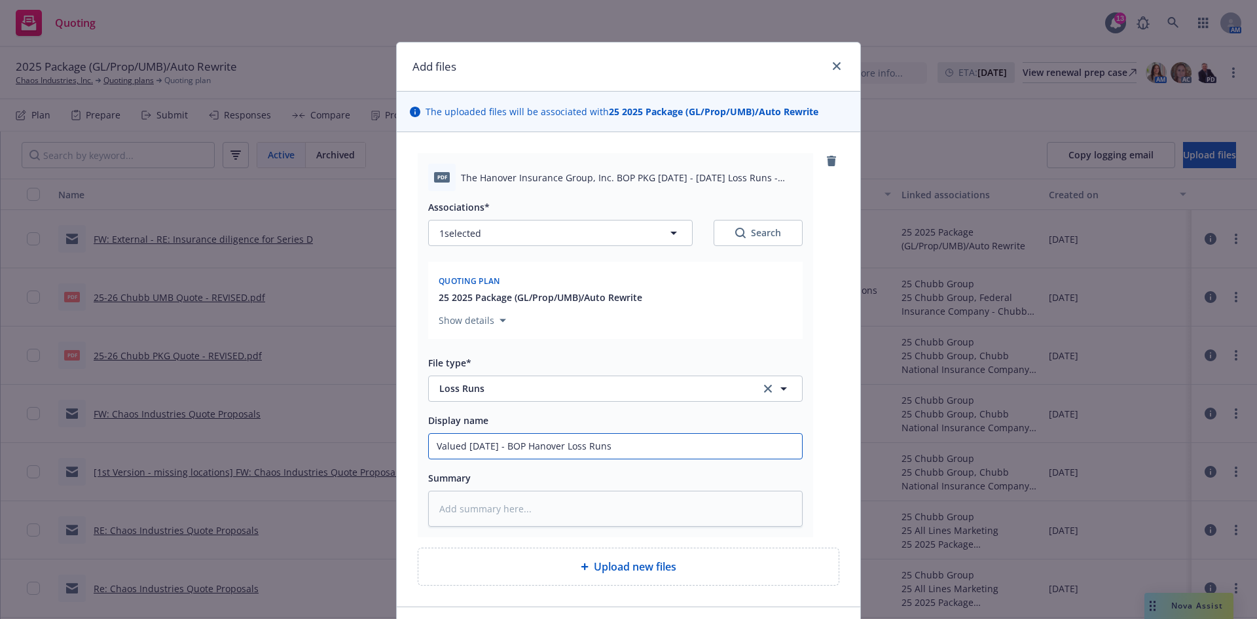
type input "Valued 9/29/25 - BOP (Hanover Loss Runs"
paste input "ODF J182811"
type textarea "x"
type input "Valued 9/29/25 - BOP (ODF J182811Hanover Loss Runs"
type textarea "x"
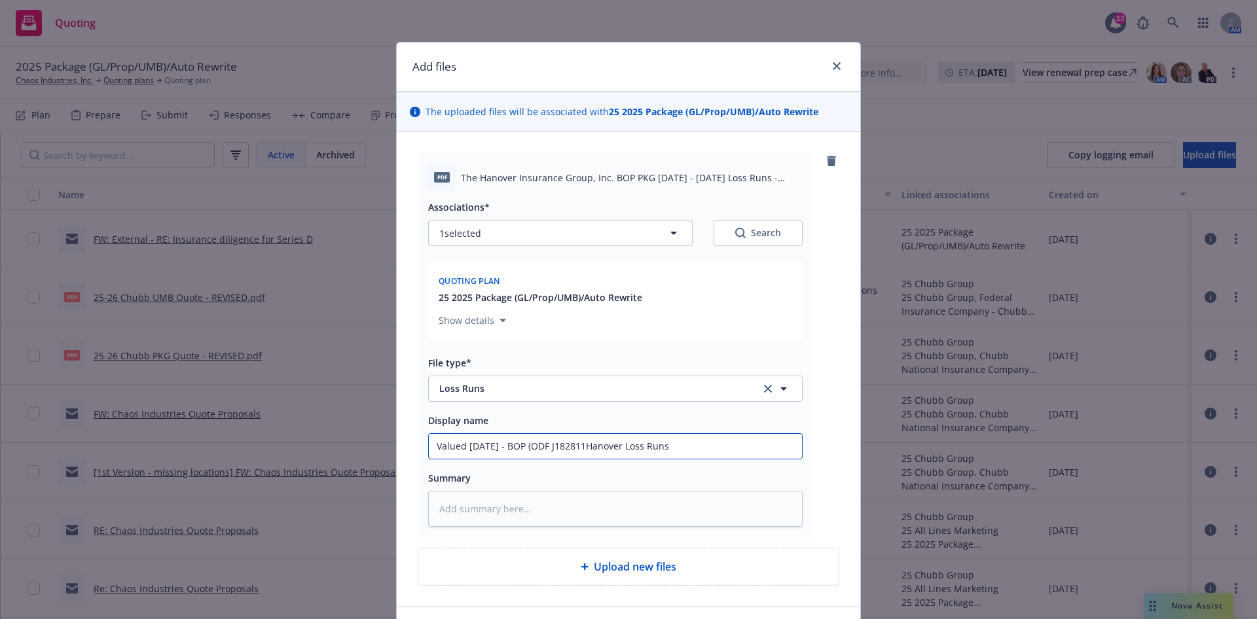
type input "Valued 9/29/25 - BOP (ODF J182811)Hanover Loss Runs"
type textarea "x"
type input "Valued 9/29/25 - BOP (ODF J182811) Hanover Loss Runs"
click at [502, 446] on input "Valued 9/29/25 - BOP (ODF J182811) Hanover Loss Runs" at bounding box center [615, 446] width 373 height 25
type textarea "x"
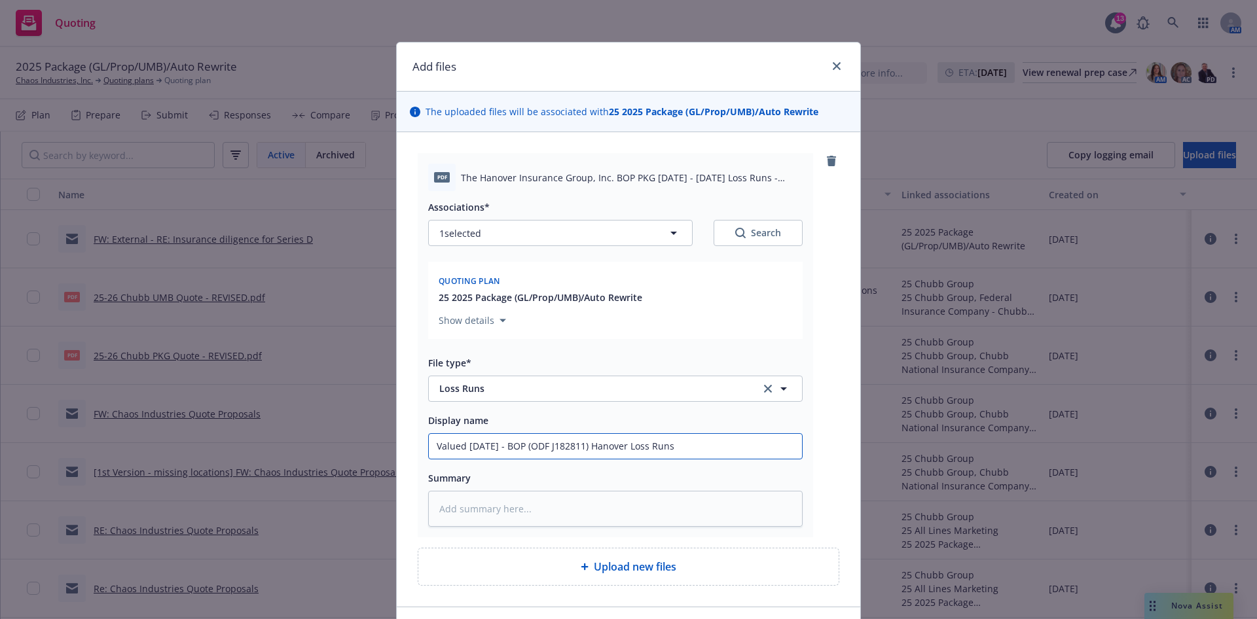
type input "Valued 9/29/25 - 2BOP (ODF J182811) Hanover Loss Runs"
type textarea "x"
type input "Valued 9/29/25 - 20BOP (ODF J182811) Hanover Loss Runs"
type textarea "x"
type input "Valued 9/29/25 - 202BOP (ODF J182811) Hanover Loss Runs"
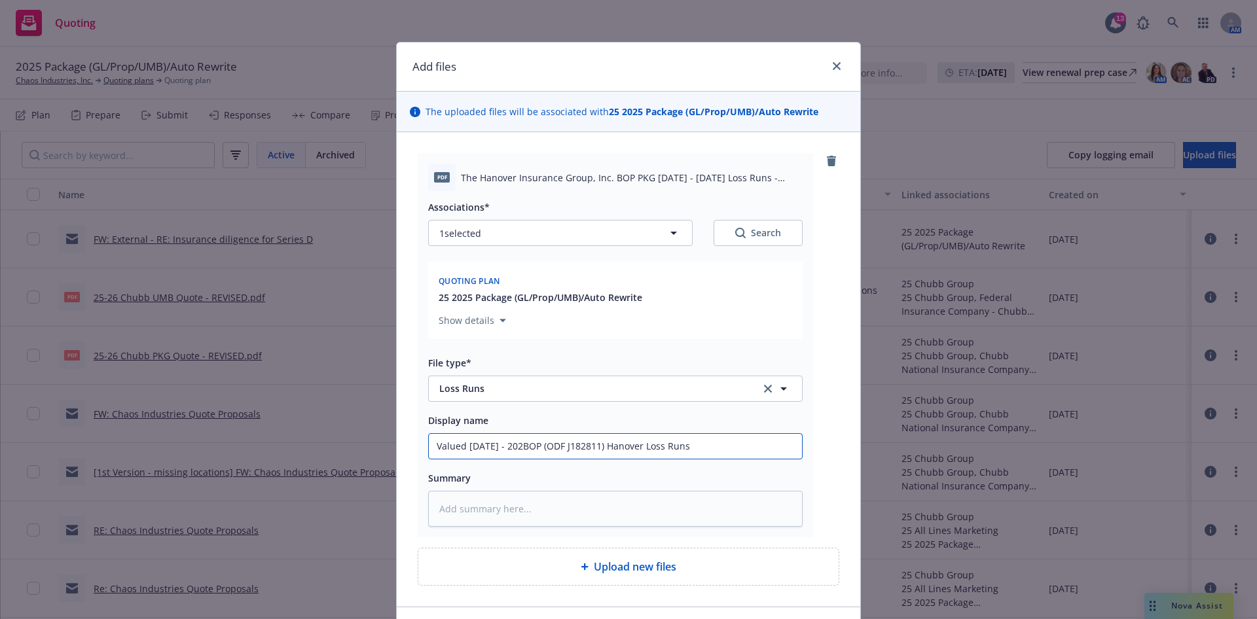
type textarea "x"
type input "Valued 9/29/25 - 2022BOP (ODF J182811) Hanover Loss Runs"
type textarea "x"
type input "Valued 9/29/25 - 2022 BOP (ODF J182811) Hanover Loss Runs"
type textarea "x"
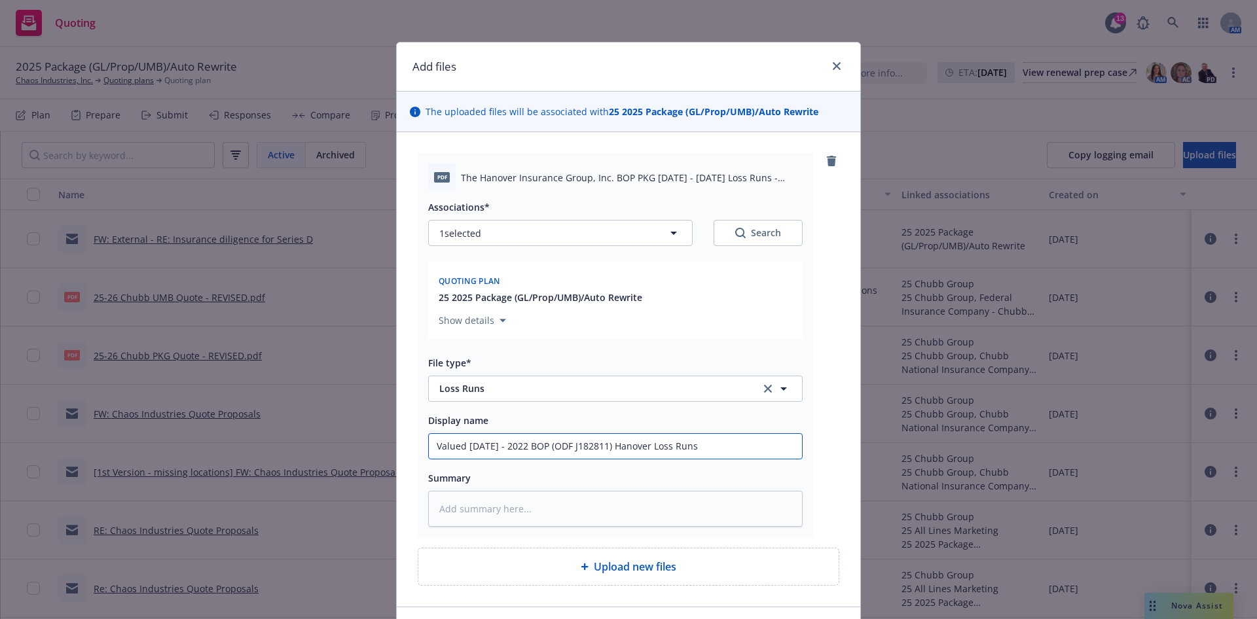
type input "Valued 9/29/25 - 2022 -BOP (ODF J182811) Hanover Loss Runs"
type textarea "x"
type input "Valued 9/29/25 - 2022 - BOP (ODF J182811) Hanover Loss Runs"
type textarea "x"
type input "Valued 9/29/25 - 2022 - 2BOP (ODF J182811) Hanover Loss Runs"
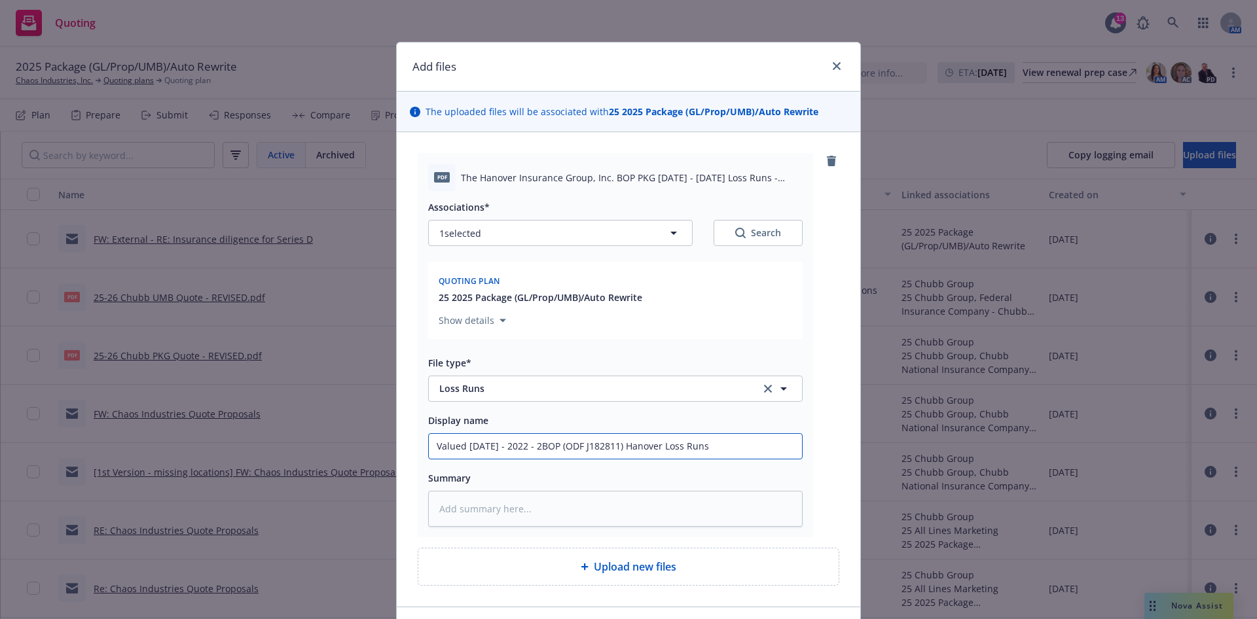
type textarea "x"
type input "Valued 9/29/25 - 2022 - 20BOP (ODF J182811) Hanover Loss Runs"
type textarea "x"
type input "Valued 9/29/25 - 2022 - 202BOP (ODF J182811) Hanover Loss Runs"
type textarea "x"
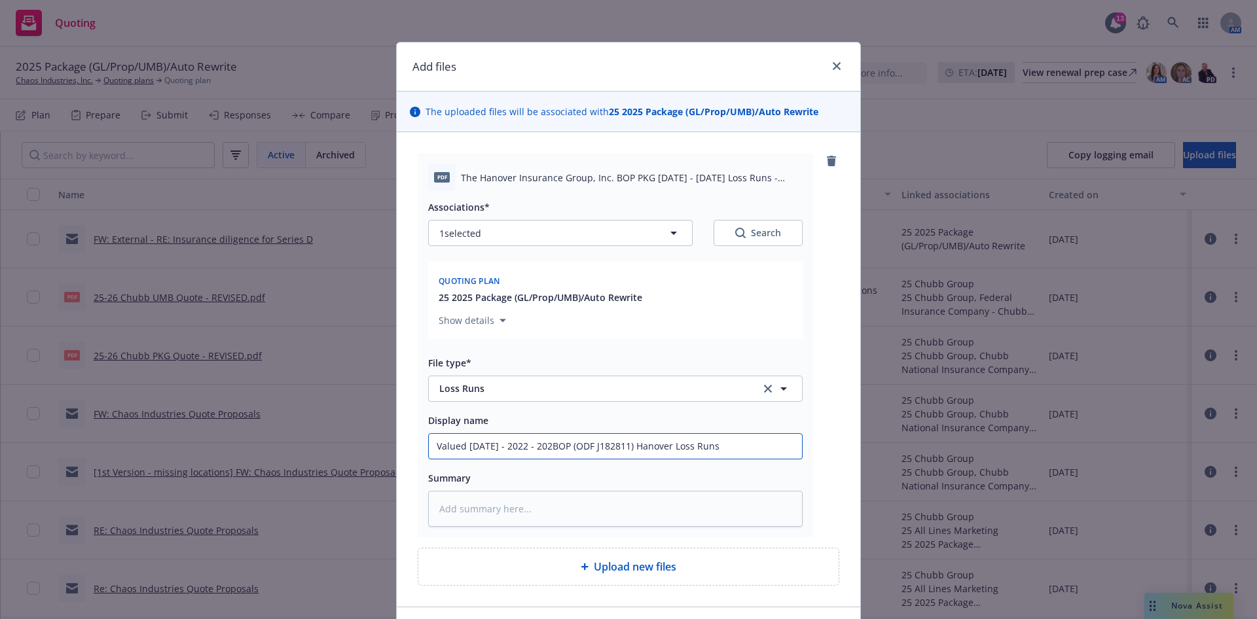
type input "Valued 9/29/25 - 2022 - 2026BOP (ODF J182811) Hanover Loss Runs"
type textarea "x"
type input "Valued 9/29/25 - 2022 - 2026 BOP (ODF J182811) Hanover Loss Runs"
drag, startPoint x: 577, startPoint y: 447, endPoint x: 585, endPoint y: 447, distance: 7.2
click at [578, 447] on input "Valued 9/29/25 - 2022 - 2026 BOP (ODF J182811) Hanover Loss Runs" at bounding box center [615, 446] width 373 height 25
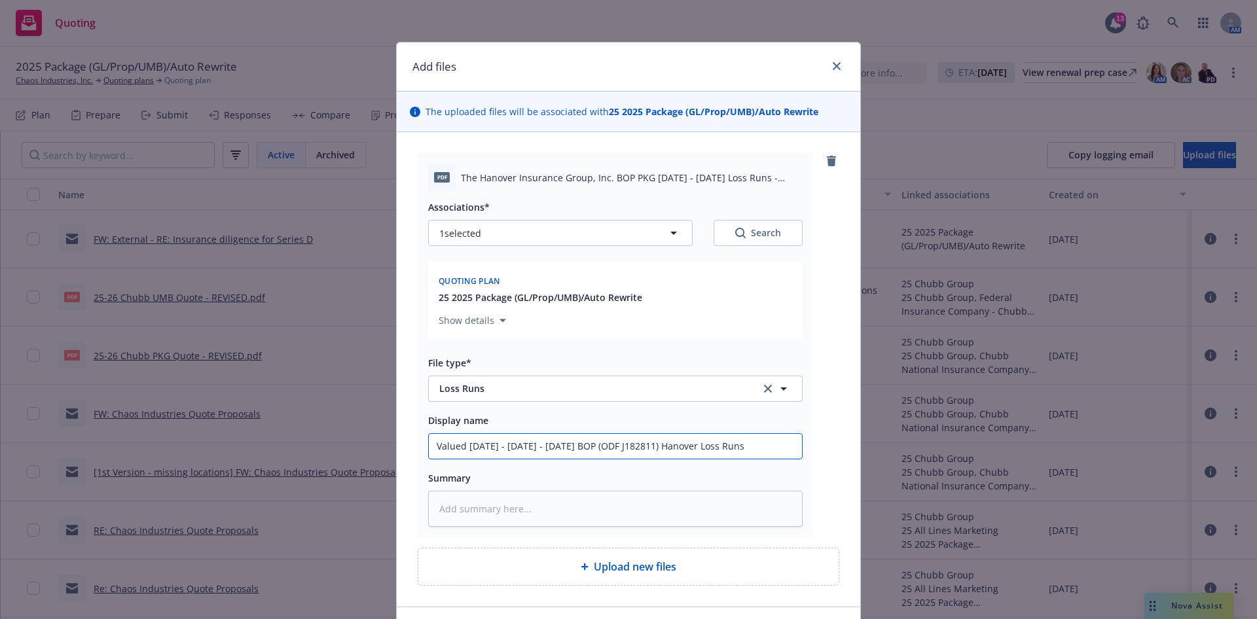
type textarea "x"
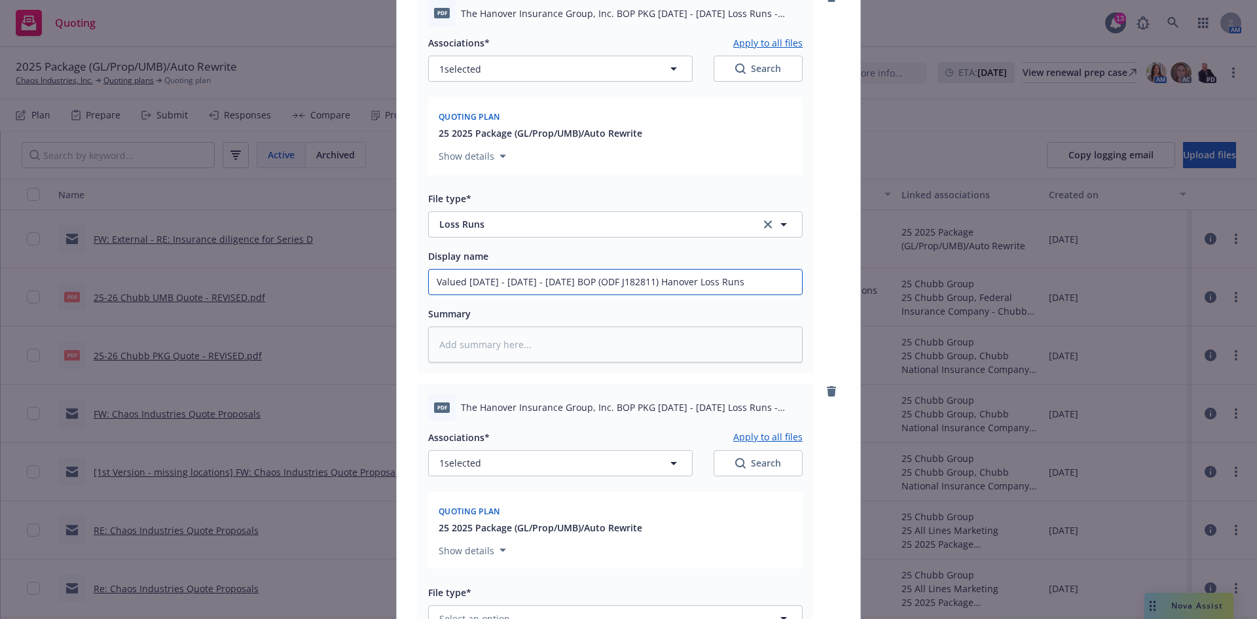
scroll to position [196, 0]
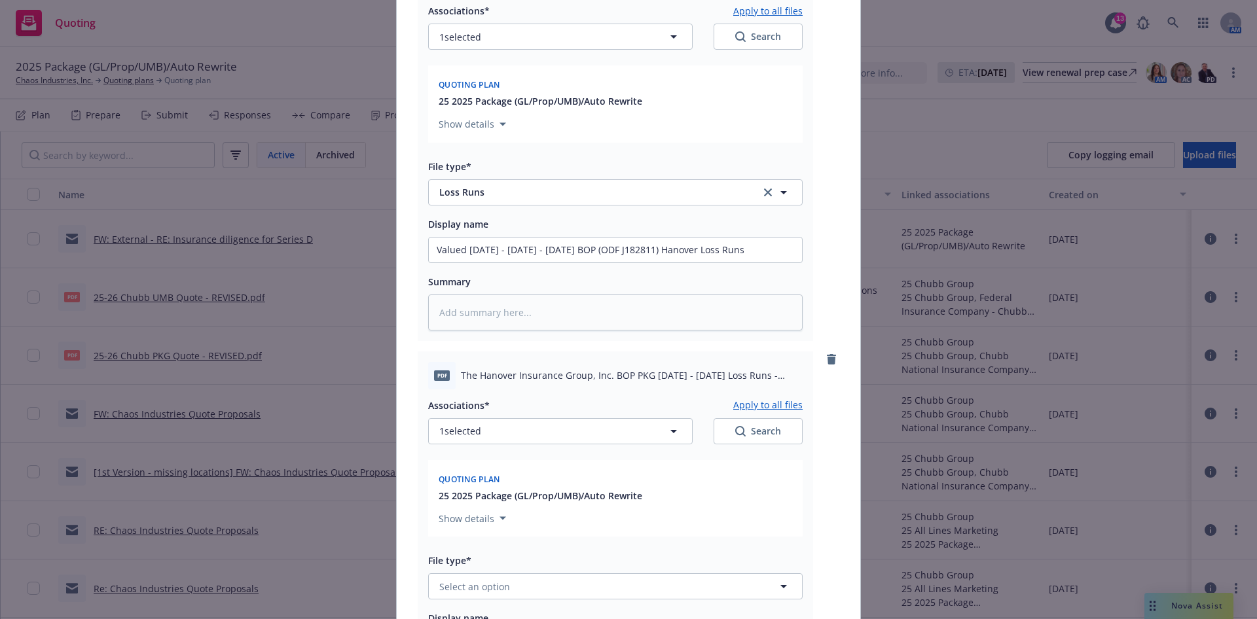
drag, startPoint x: 497, startPoint y: 601, endPoint x: 498, endPoint y: 590, distance: 11.1
click at [496, 601] on div "Associations* Apply to all files 1 selected Search Quoting plan 25 2025 Package…" at bounding box center [615, 558] width 374 height 336
click at [498, 588] on span "Select an option" at bounding box center [474, 587] width 71 height 14
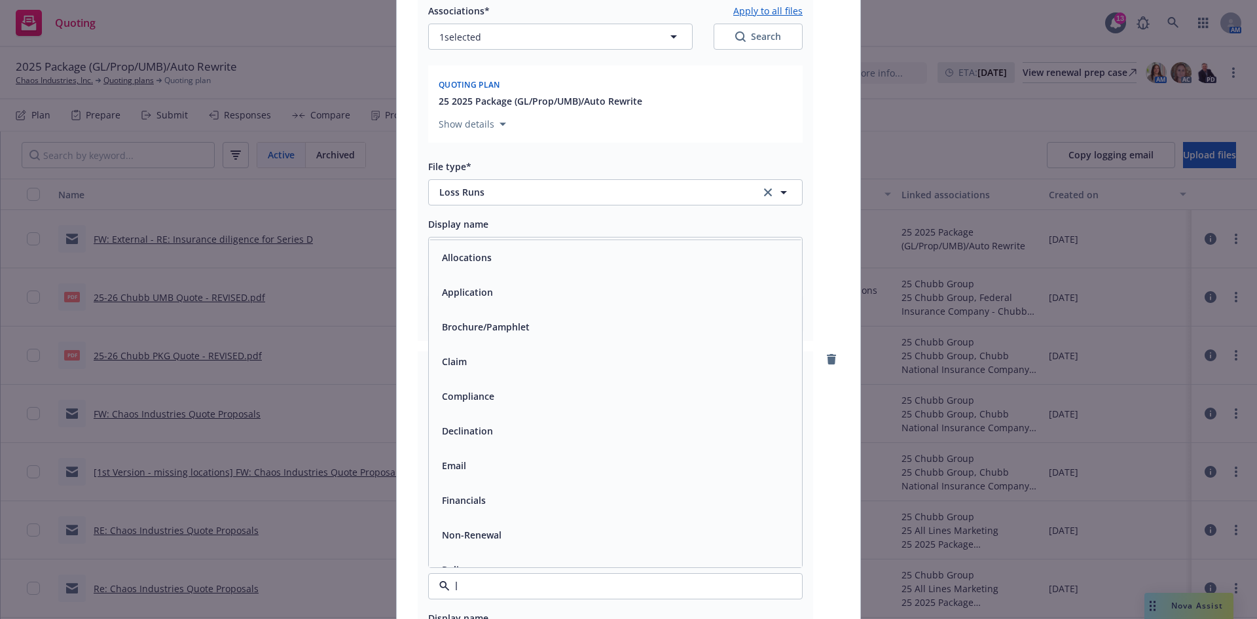
type input "lo"
click at [498, 431] on div "Loss Runs" at bounding box center [615, 431] width 357 height 19
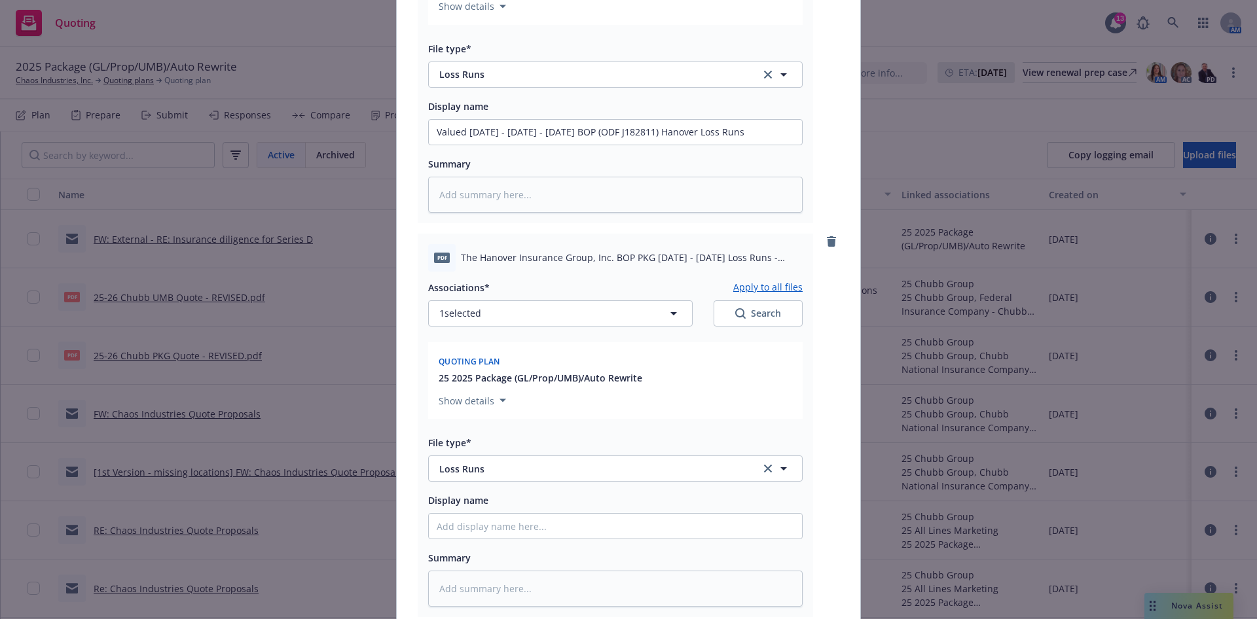
scroll to position [393, 0]
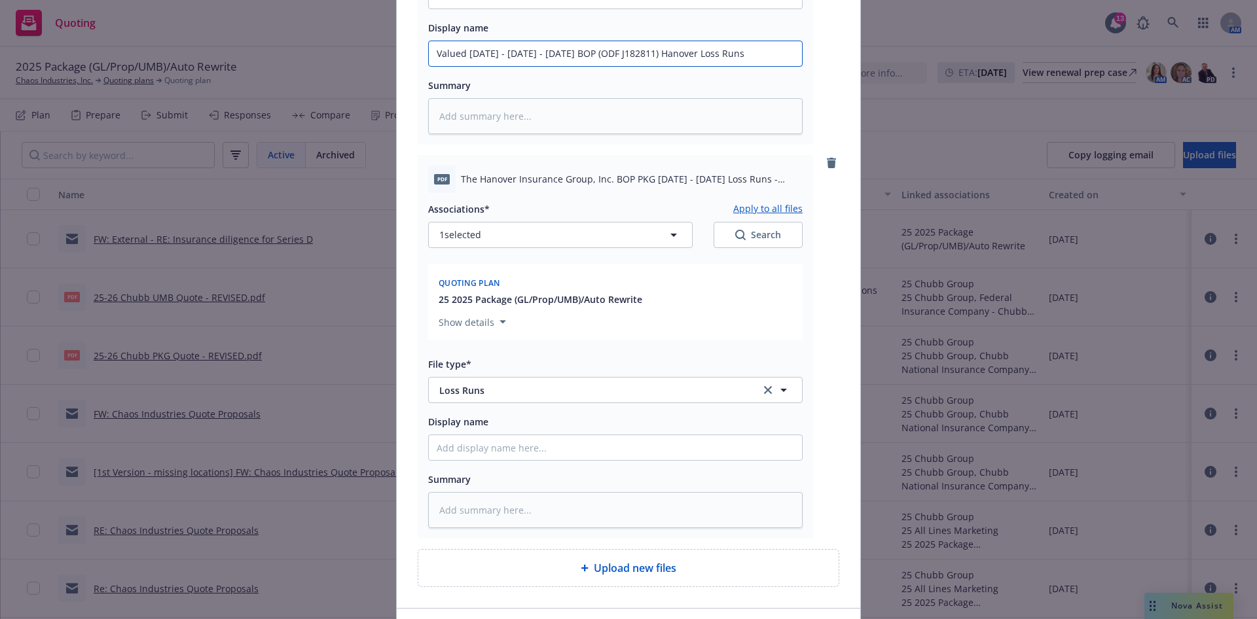
click at [670, 59] on input "Valued 9/29/25 - 2022 - 2026 BOP (ODF J182811) Hanover Loss Runs" at bounding box center [615, 53] width 373 height 25
drag, startPoint x: 551, startPoint y: 452, endPoint x: 551, endPoint y: 443, distance: 9.2
click at [552, 452] on input "Display name" at bounding box center [615, 447] width 373 height 25
paste input "Valued 9/29/25 - 2022 - 2026 BOP (ODF J182811) Hanover Loss Runs"
type textarea "x"
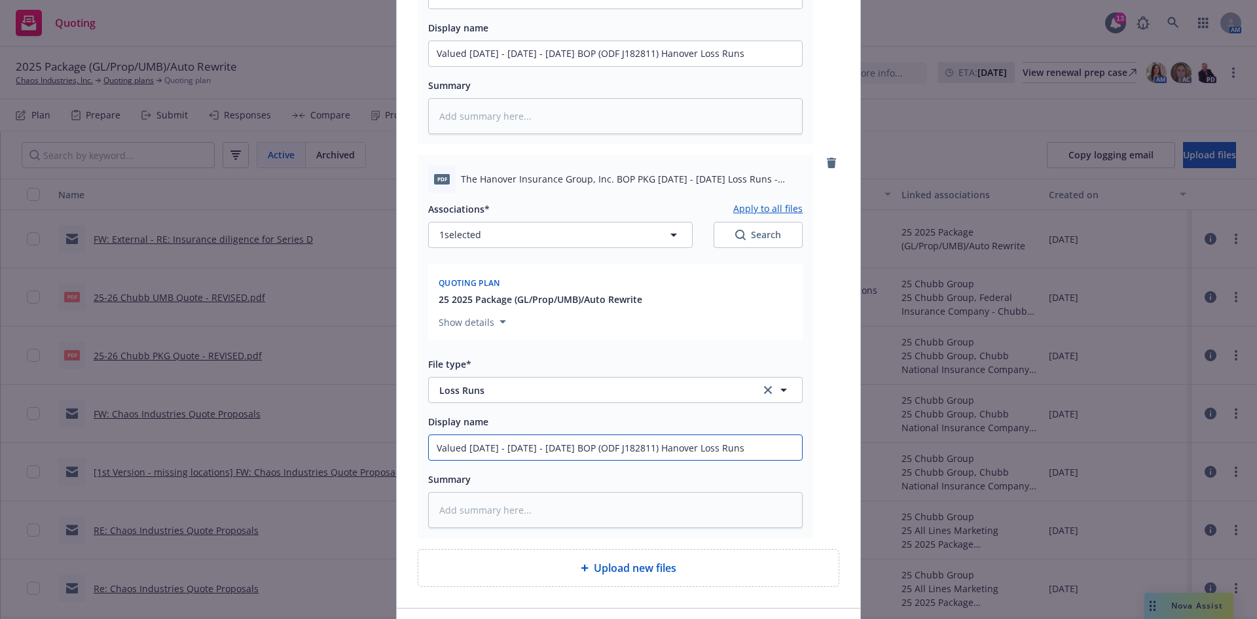
type input "Valued 9/29/25 - 2022 - 2026 BOP (ODF J182811) Hanover Loss Runs"
drag, startPoint x: 568, startPoint y: 444, endPoint x: 553, endPoint y: 441, distance: 15.4
click at [553, 442] on input "Valued 9/29/25 - 2022 - 2026 BOP (ODF J182811) Hanover Loss Runs" at bounding box center [615, 447] width 373 height 25
type textarea "x"
type input "Valued 9/29/25 - 2022 - 2026 P (ODF J182811) Hanover Loss Runs"
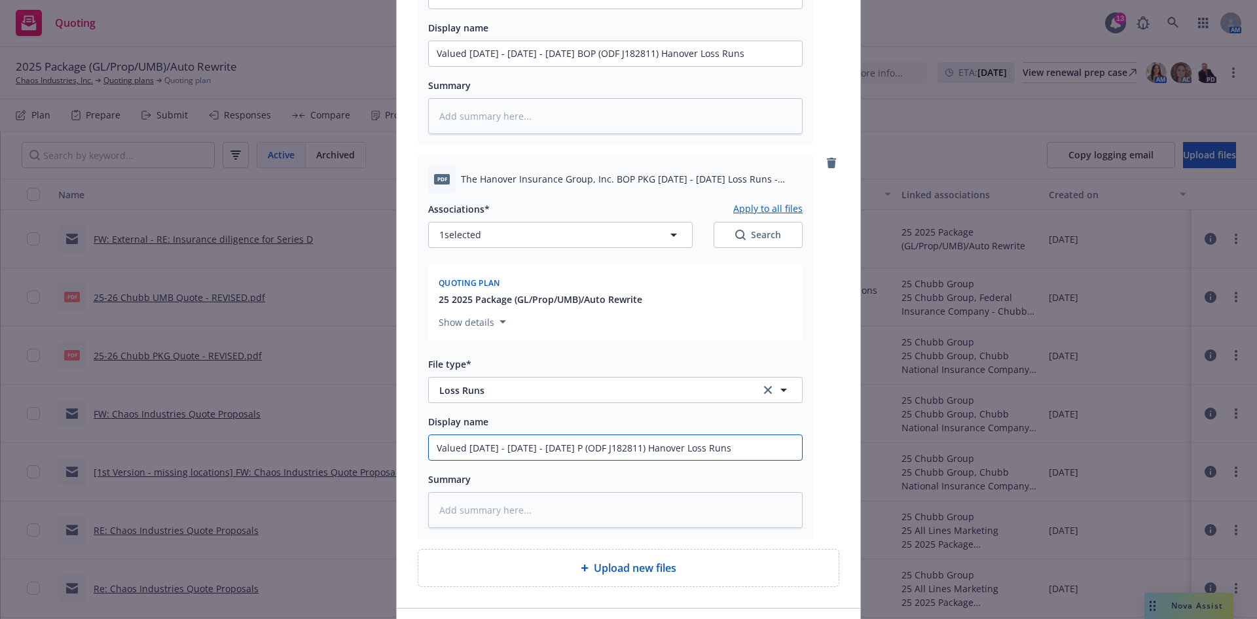
type textarea "x"
type input "Valued 9/29/25 - 2022 - 2026 (ODF J182811) Hanover Loss Runs"
type textarea "x"
type input "Valued 9/29/25 - 2022 - 2026 A (ODF J182811) Hanover Loss Runs"
type textarea "x"
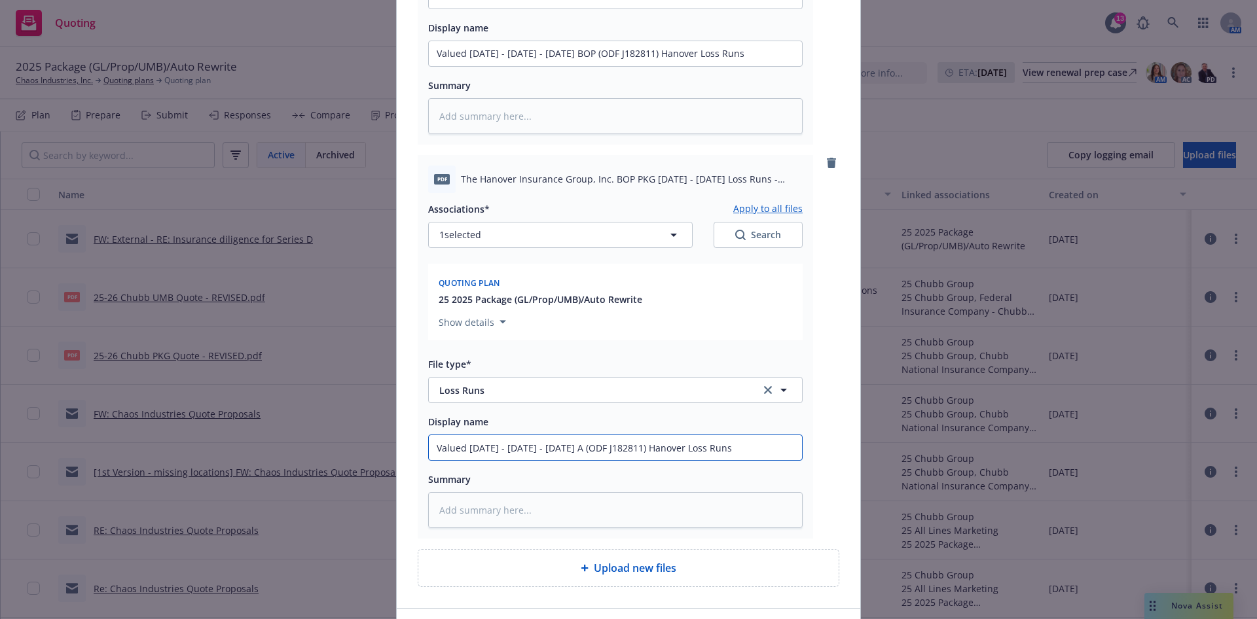
type input "Valued 9/29/25 - 2022 - 2026 Au (ODF J182811) Hanover Loss Runs"
type textarea "x"
type input "Valued 9/29/25 - 2022 - 2026 Aut (ODF J182811) Hanover Loss Runs"
type textarea "x"
type input "Valued 9/29/25 - 2022 - 2026 Auto (ODF J182811) Hanover Loss Runs"
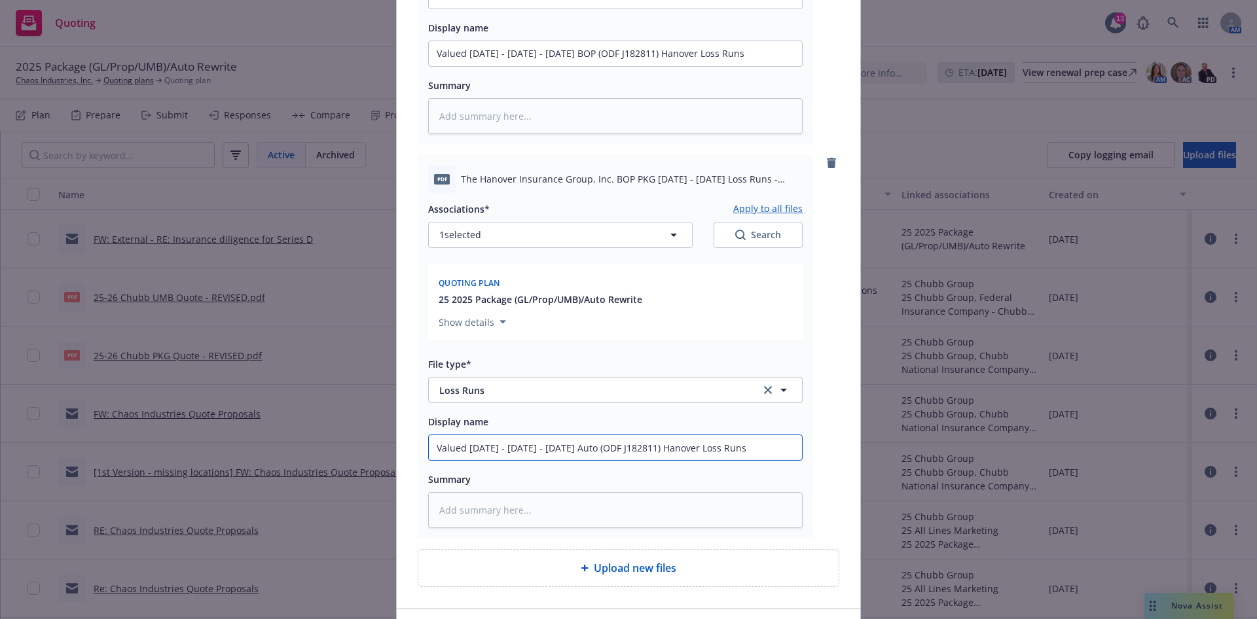
drag, startPoint x: 630, startPoint y: 450, endPoint x: 571, endPoint y: 448, distance: 58.3
click at [571, 448] on input "Valued 9/29/25 - 2022 - 2026 Auto (ODF J182811) Hanover Loss Runs" at bounding box center [615, 447] width 373 height 25
type textarea "x"
type input "Valued 9/29/25 - 2022 - 2026 Auto1) Hanover Loss Runs"
type textarea "x"
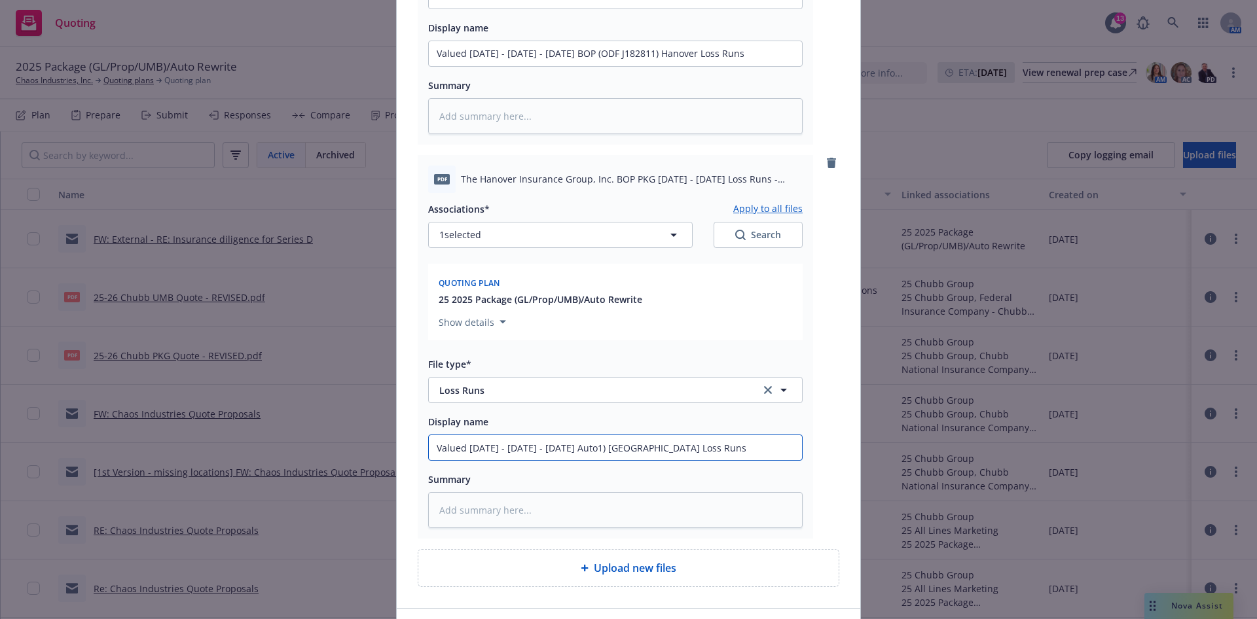
type input "Valued 9/29/25 - 2022 - 2026 Auto) Hanover Loss Runs"
type textarea "x"
type input "Valued 9/29/25 - 2022 - 2026 Auto ) Hanover Loss Runs"
type textarea "x"
type input "Valued 9/29/25 - 2022 - 2026 Auto () Hanover Loss Runs"
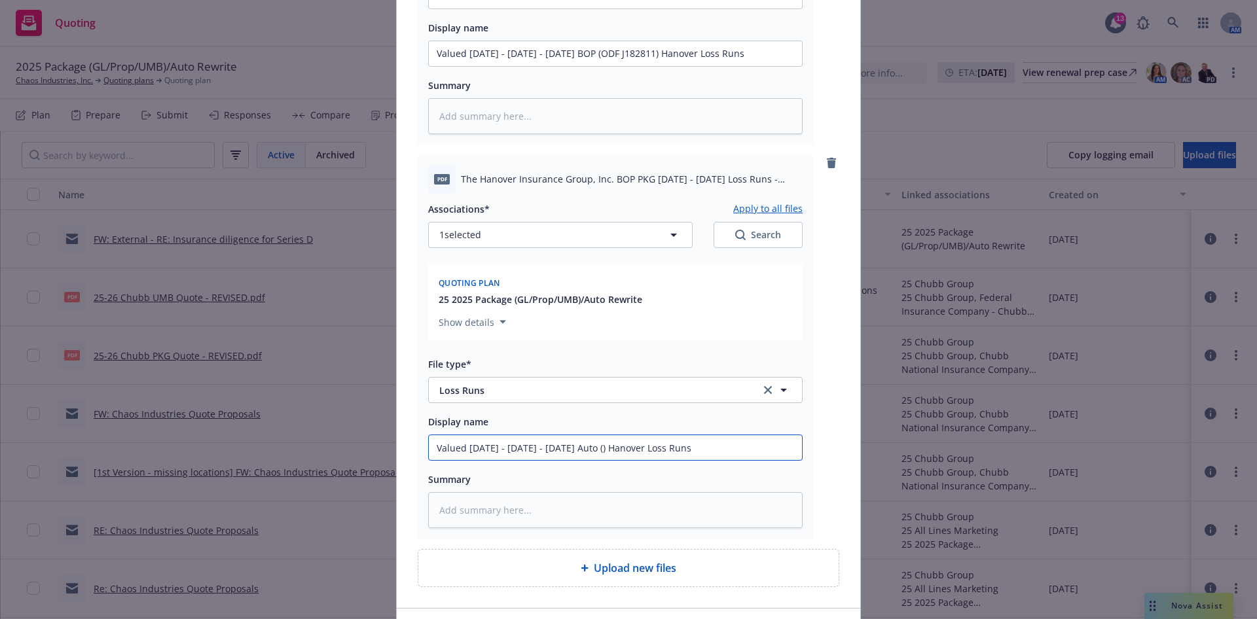
paste input "AWF J743287 0"
type textarea "x"
type input "Valued 9/29/25 - 2022 - 2026 Auto (AWF J743287 0) Hanover Loss Runs"
type textarea "x"
type input "Valued 9/29/25 - 2022 - 2026 Auto (AWF J743287 ) Hanover Loss Runs"
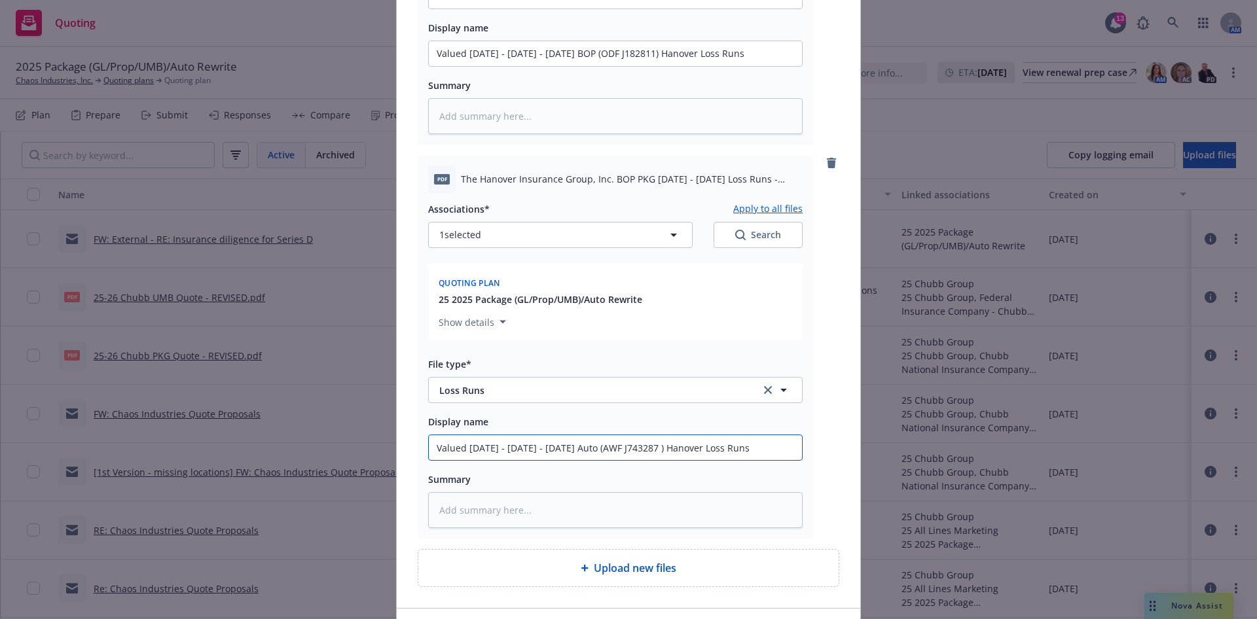
type textarea "x"
type input "Valued 9/29/25 - 2022 - 2026 Auto (AWF J743287) Hanover Loss Runs"
click at [520, 454] on input "Valued 9/29/25 - 2022 - 2026 Auto (AWF J743287) Hanover Loss Runs" at bounding box center [615, 447] width 373 height 25
type textarea "x"
type input "Valued 9/29/25 - 202 - 2026 Auto (AWF J743287) Hanover Loss Runs"
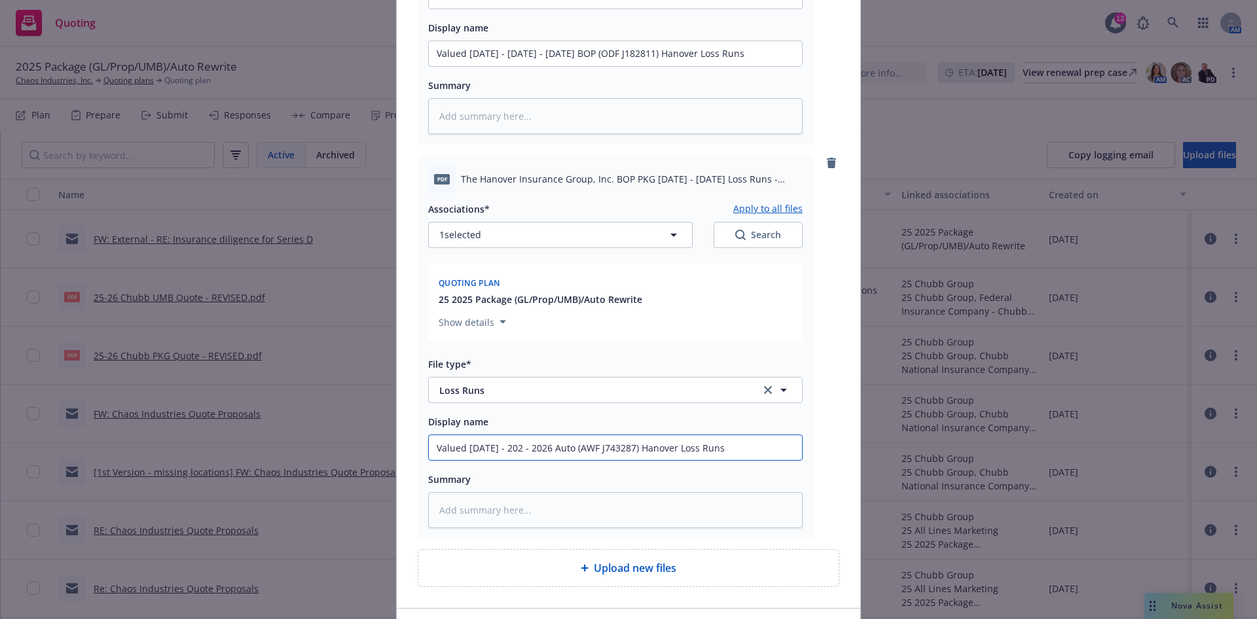
type textarea "x"
type input "Valued 9/29/25 - 2024 - 2026 Auto (AWF J743287) Hanover Loss Runs"
click at [500, 448] on input "Valued 9/29/25 - 2024 - 2026 Auto (AWF J743287) Hanover Loss Runs" at bounding box center [615, 447] width 373 height 25
type textarea "x"
type input "Valued 9/29/25 -2024 - 2026 Auto (AWF J743287) Hanover Loss Runs"
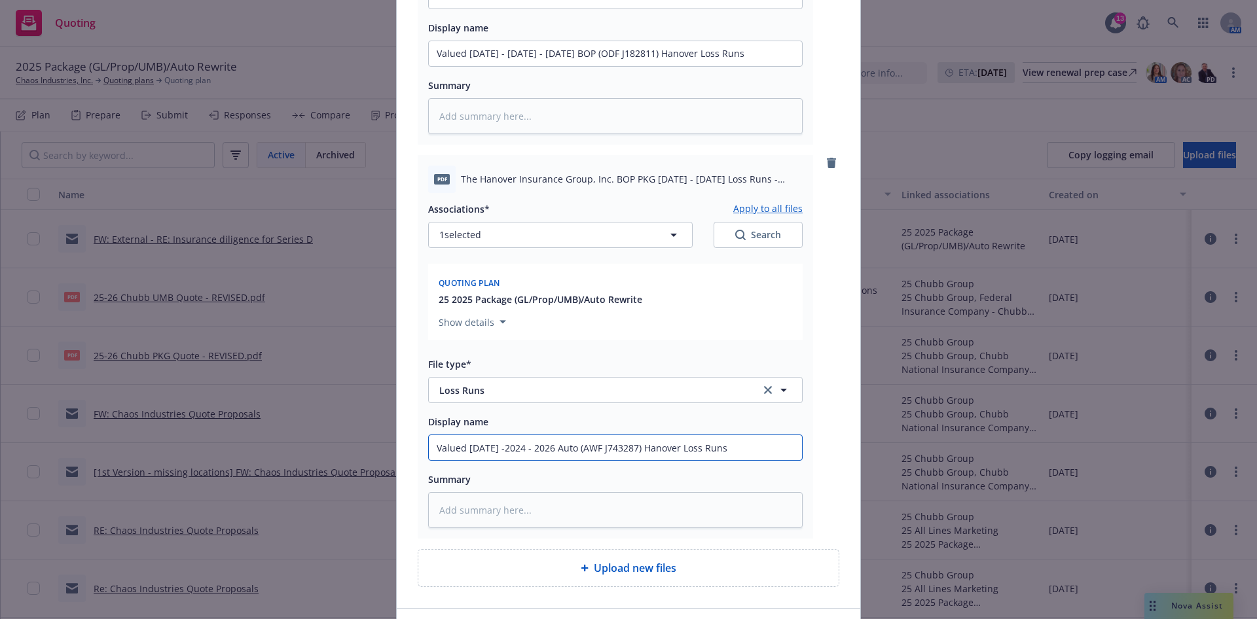
type textarea "x"
type input "Valued 9/29/25 2024 - 2026 Auto (AWF J743287) Hanover Loss Runs"
type textarea "x"
type input "Valued 9/29/252024 - 2026 Auto (AWF J743287) Hanover Loss Runs"
type textarea "x"
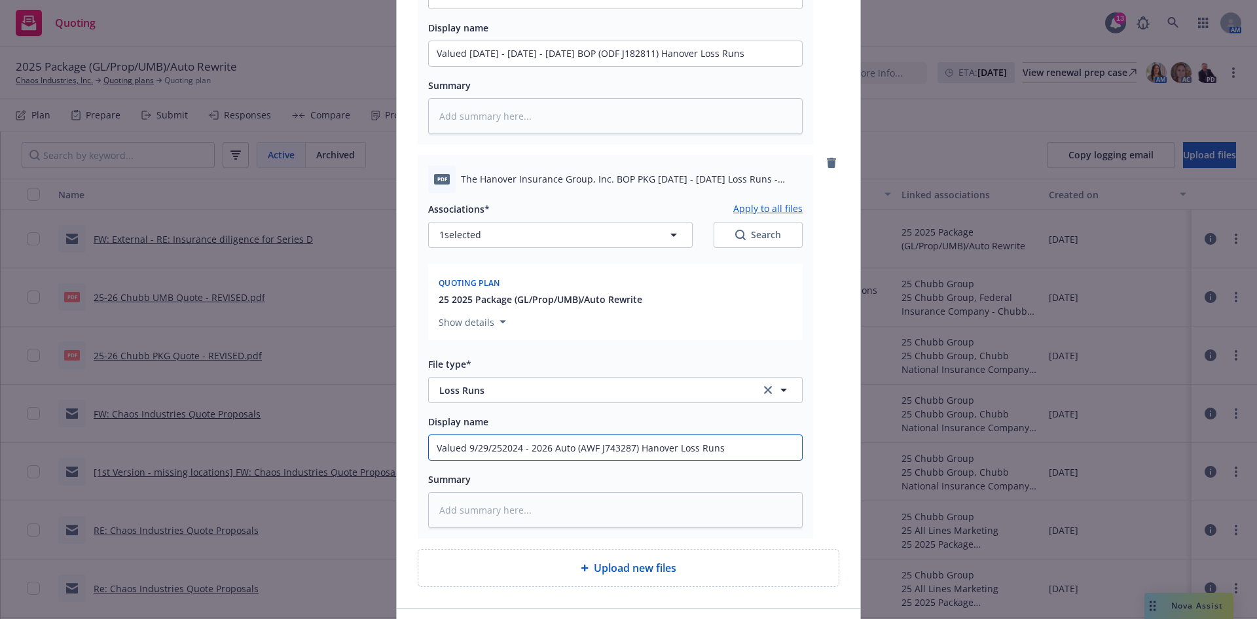
type input "Valued 9/29/25:2024 - 2026 Auto (AWF J743287) Hanover Loss Runs"
type textarea "x"
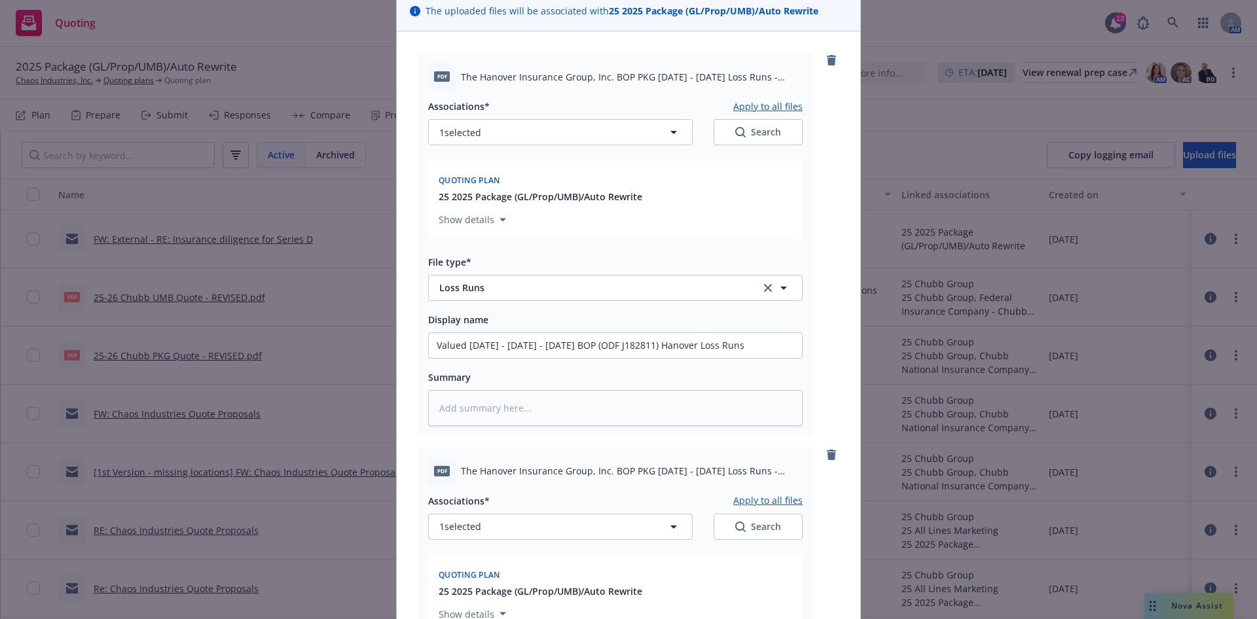
scroll to position [98, 0]
type input "Valued 9/29/25: 2024 - 2026 Auto (AWF J743287) Hanover Loss Runs"
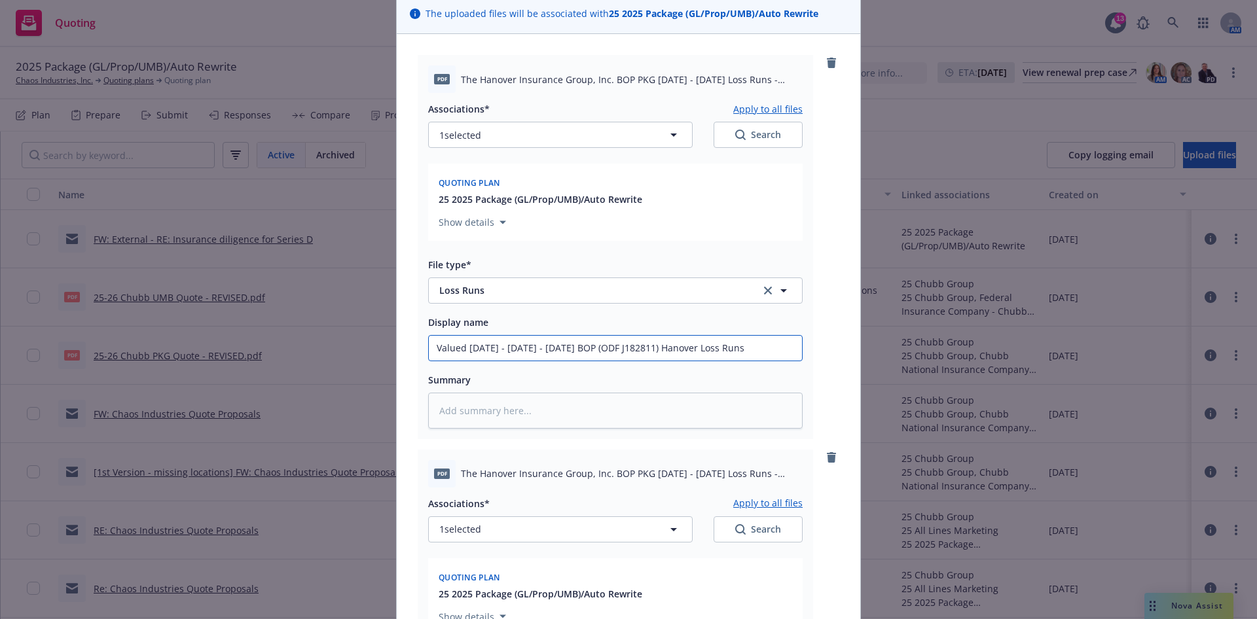
click at [499, 348] on input "Valued 9/29/25 - 2022 - 2026 BOP (ODF J182811) Hanover Loss Runs" at bounding box center [615, 348] width 373 height 25
type textarea "x"
type input "Valued 9/29/25 2022 - 2026 BOP (ODF J182811) Hanover Loss Runs"
type textarea "x"
type input "Valued 9/29/25 2022 - 2026 BOP (ODF J182811) Hanover Loss Runs"
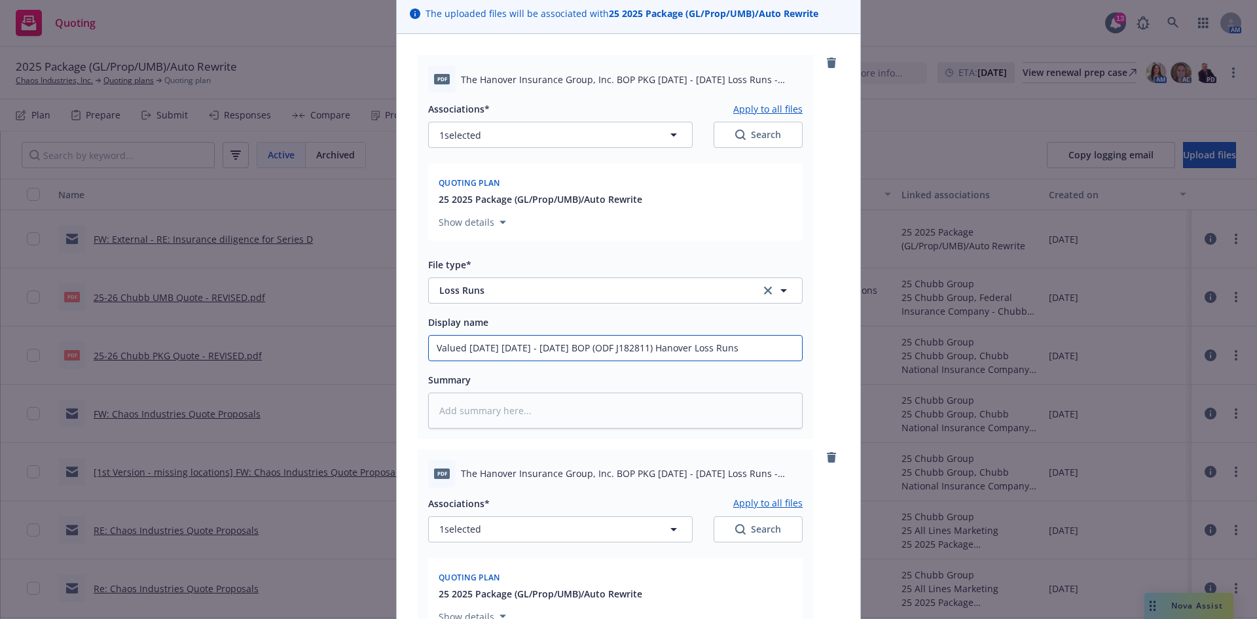
type textarea "x"
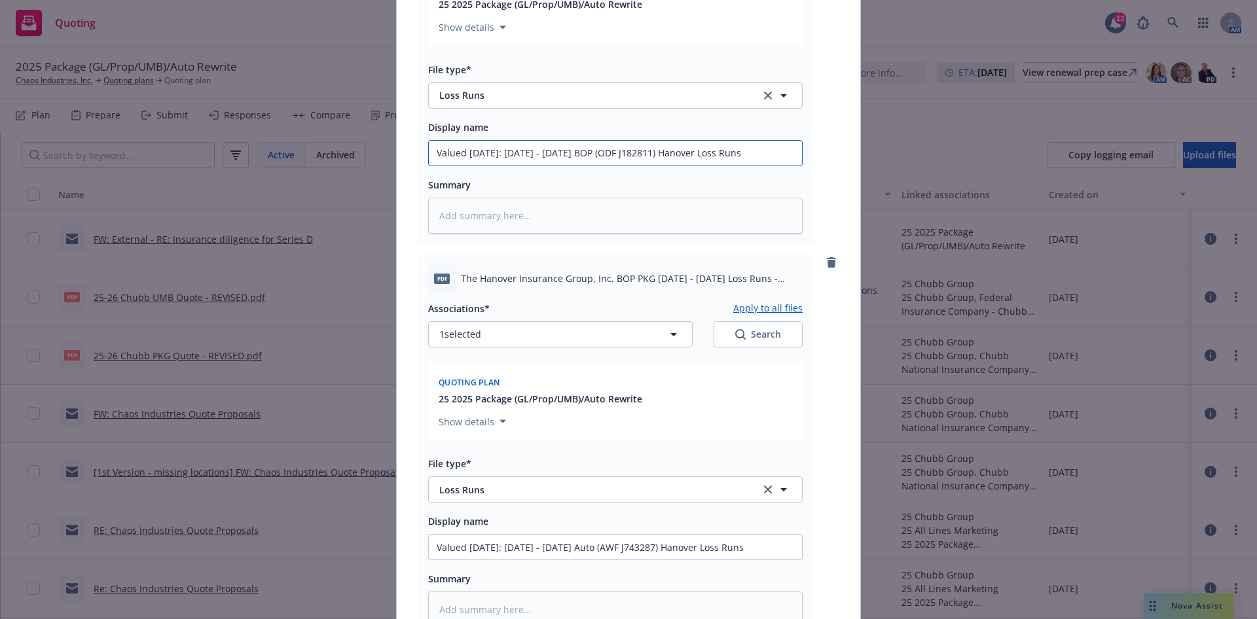
scroll to position [295, 0]
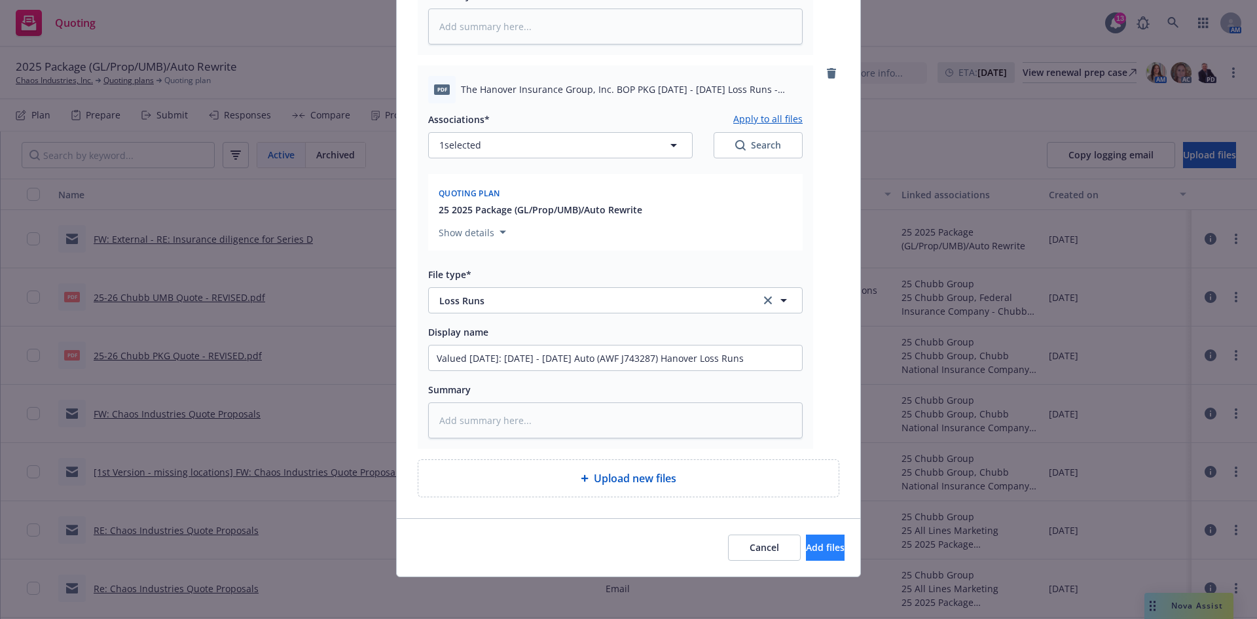
type input "Valued 9/29/25: 2022 - 2026 BOP (ODF J182811) Hanover Loss Runs"
click at [806, 549] on span "Add files" at bounding box center [825, 547] width 39 height 12
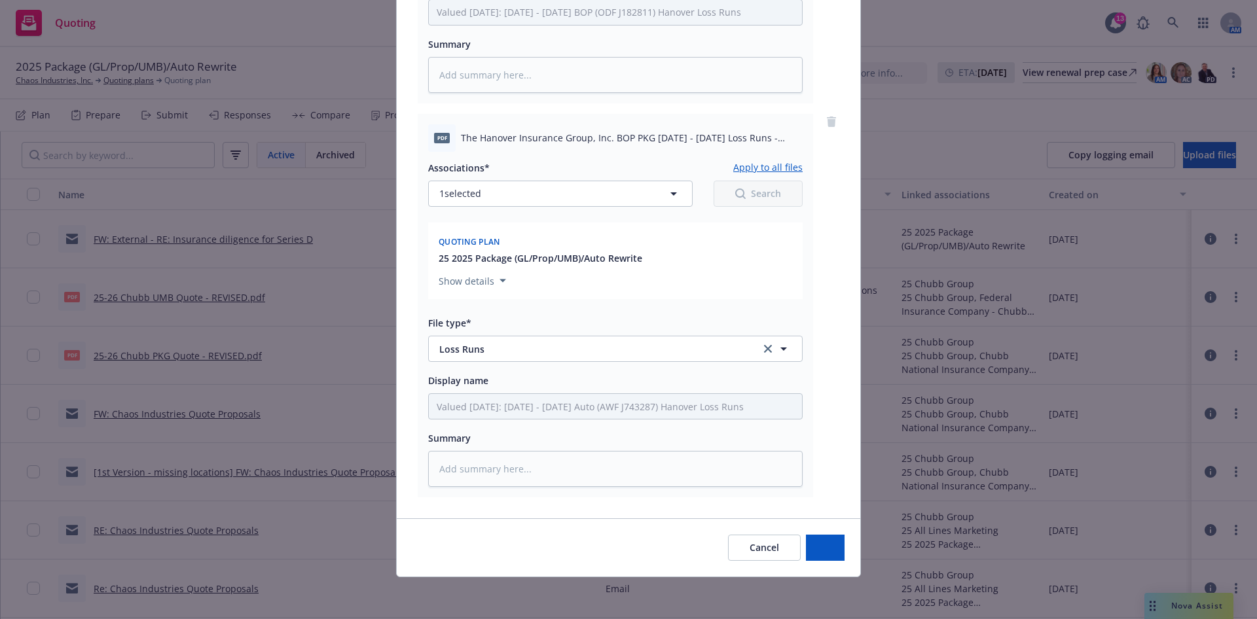
type textarea "x"
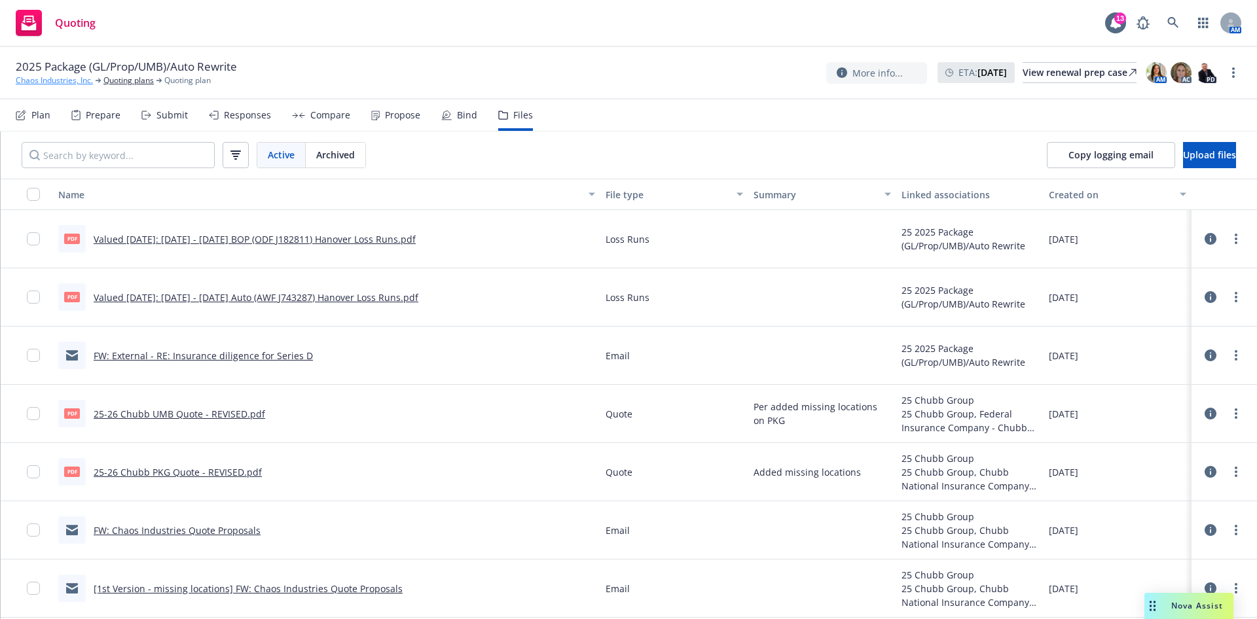
click at [77, 79] on link "Chaos Industries, Inc." at bounding box center [54, 81] width 77 height 12
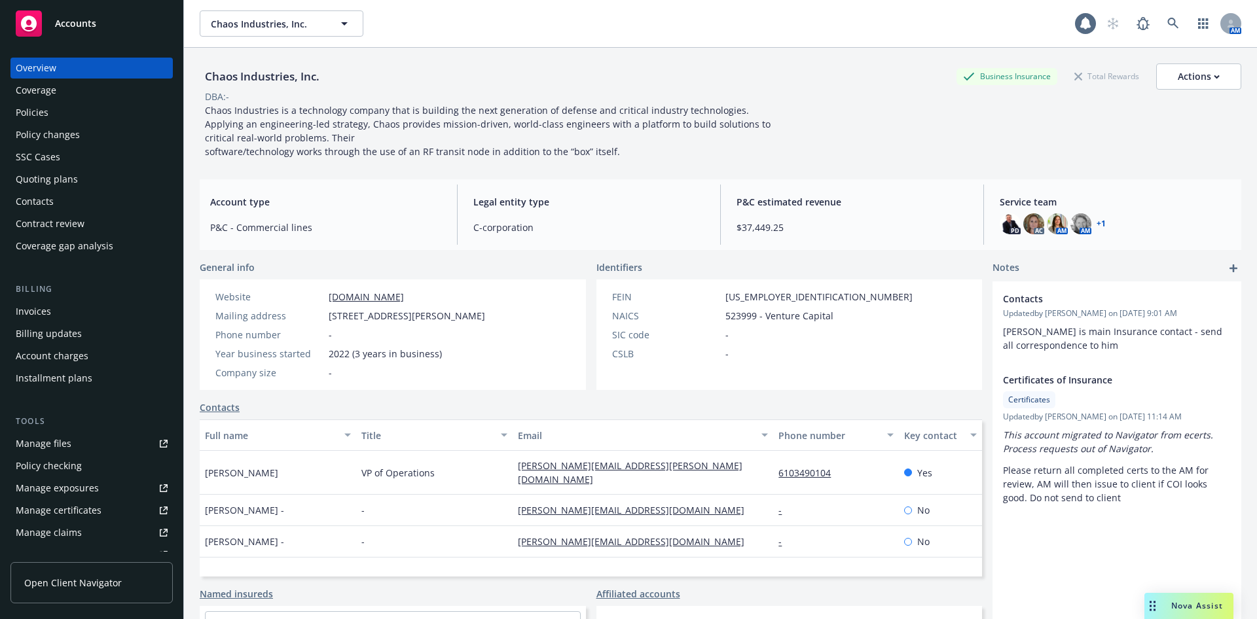
click at [62, 118] on div "Policies" at bounding box center [92, 112] width 152 height 21
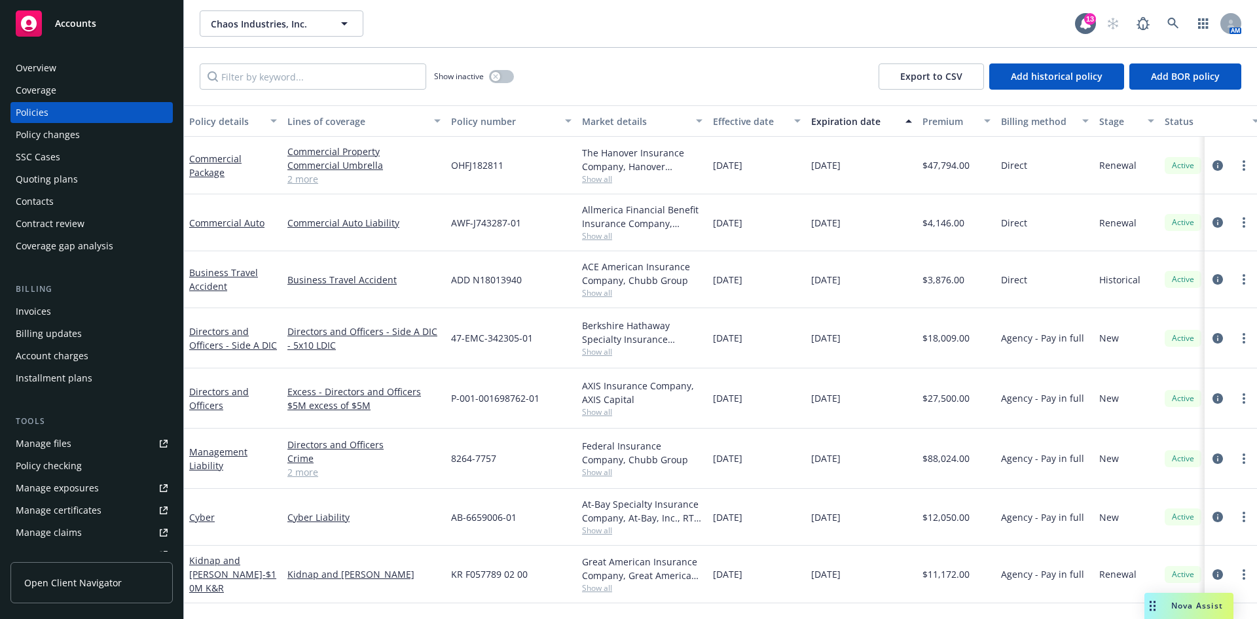
click at [596, 583] on span "Show all" at bounding box center [642, 588] width 120 height 11
click at [815, 583] on div "[DATE]" at bounding box center [861, 575] width 111 height 58
click at [505, 75] on button "button" at bounding box center [501, 76] width 25 height 13
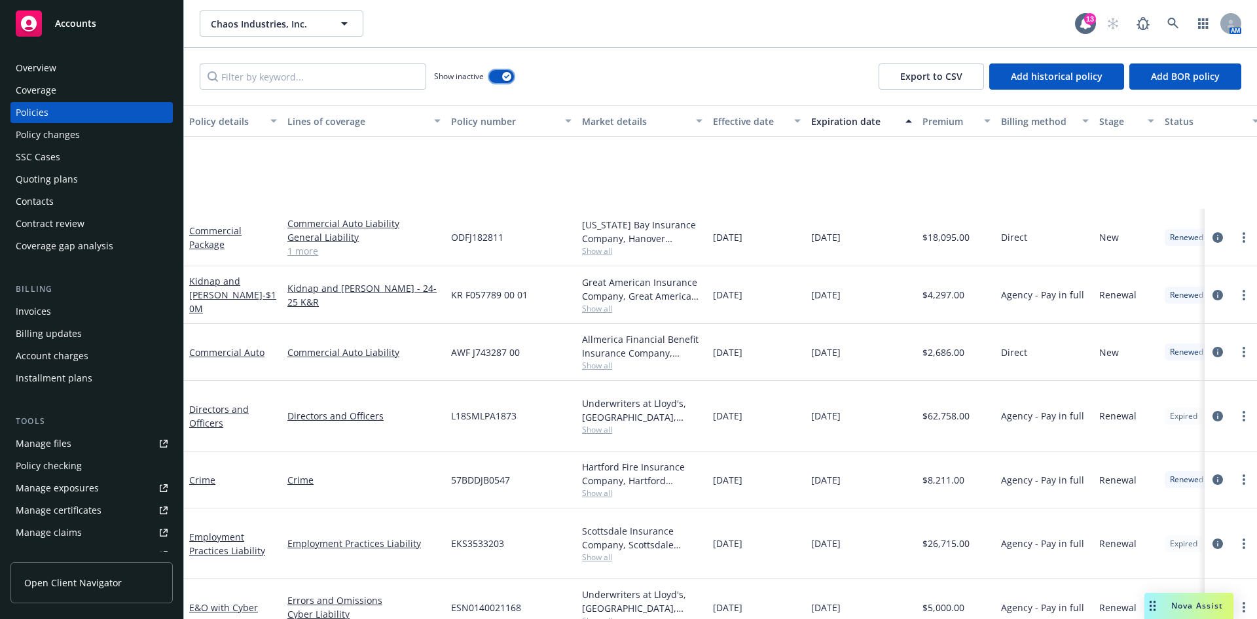
scroll to position [491, 0]
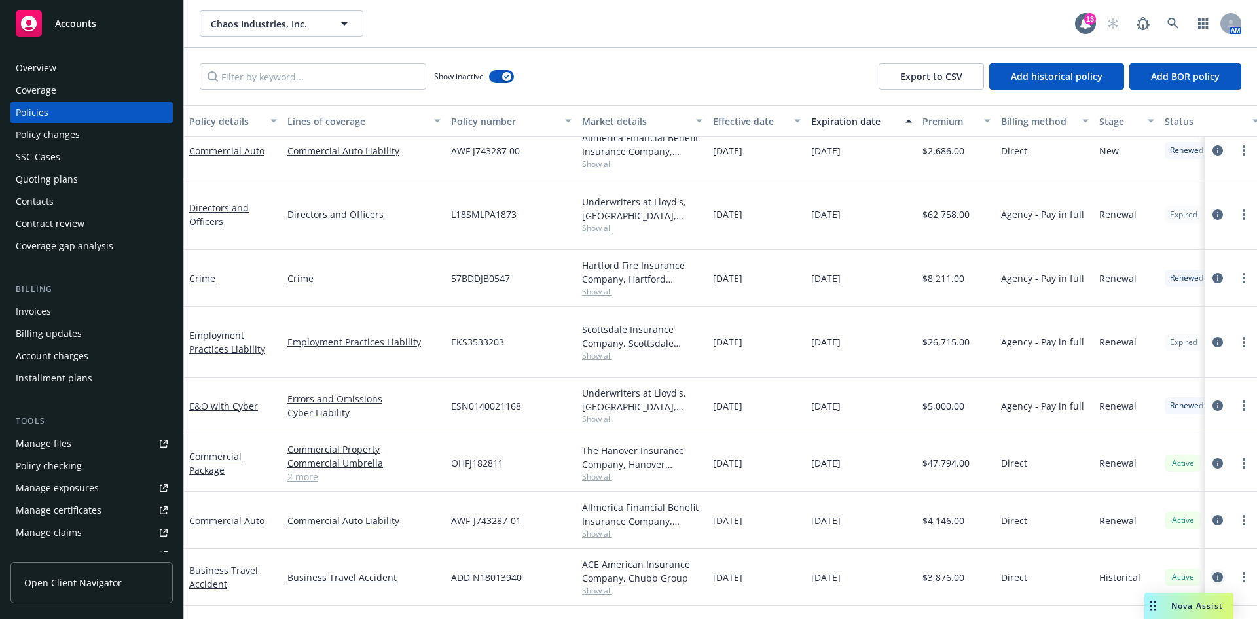
click at [1212, 572] on icon "circleInformation" at bounding box center [1217, 577] width 10 height 10
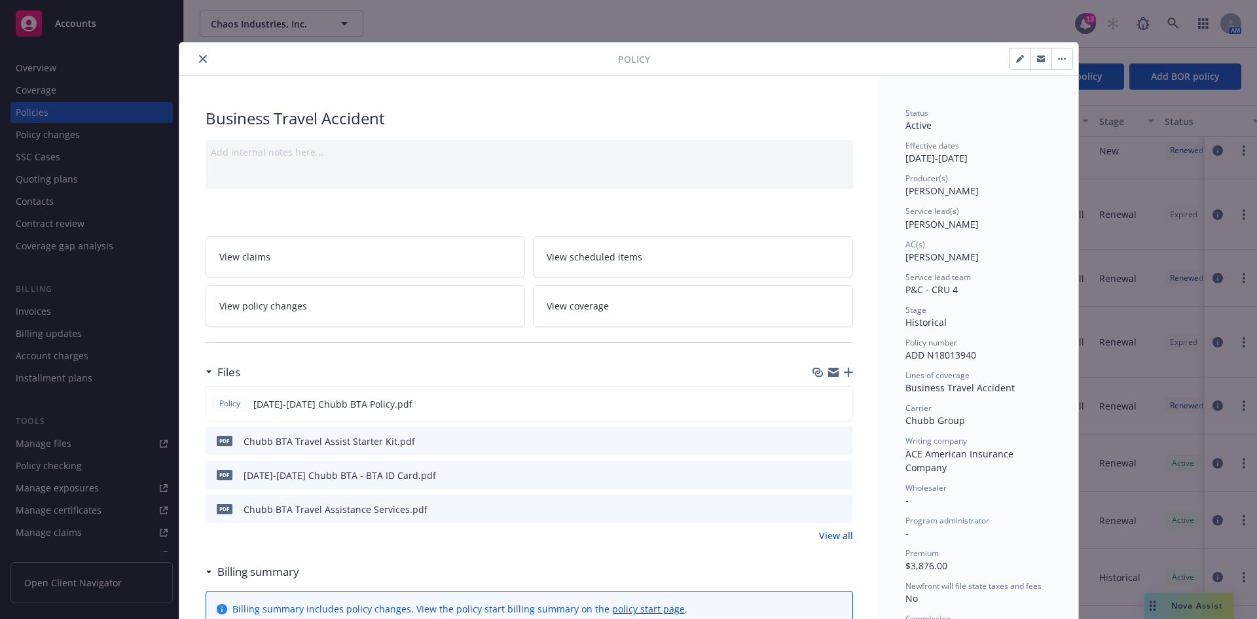
click at [835, 536] on link "View all" at bounding box center [836, 536] width 34 height 14
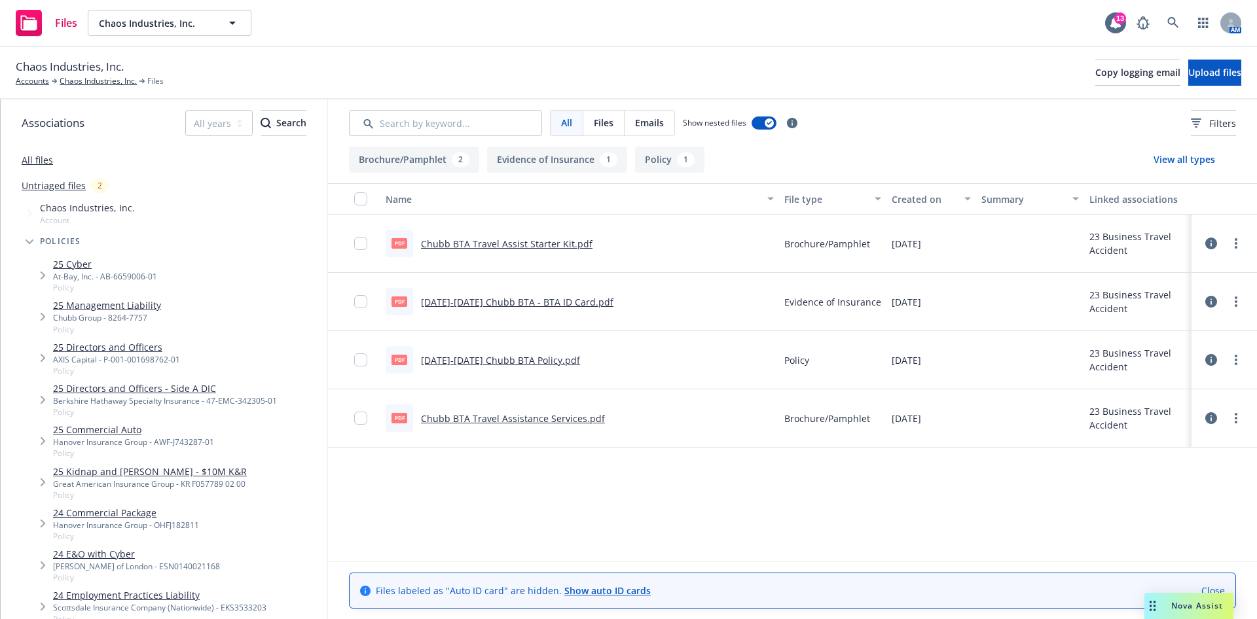
click at [553, 365] on link "[DATE]-[DATE] Chubb BTA Policy.pdf" at bounding box center [500, 360] width 159 height 12
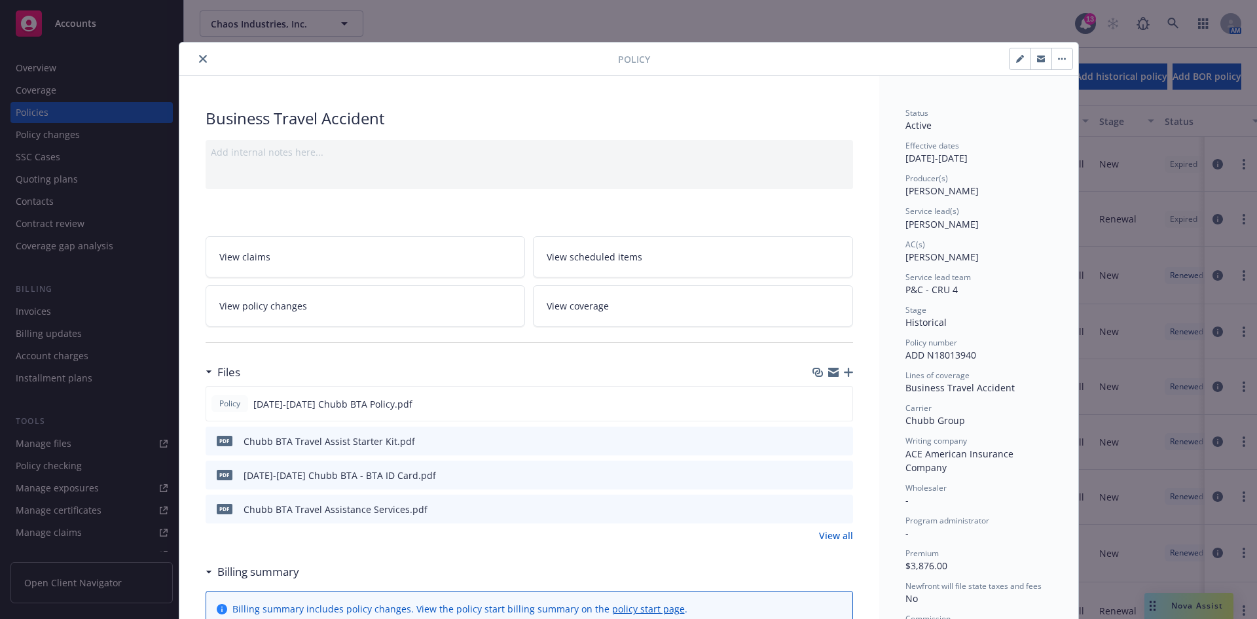
click at [199, 59] on icon "close" at bounding box center [203, 59] width 8 height 8
